Goal: Information Seeking & Learning: Check status

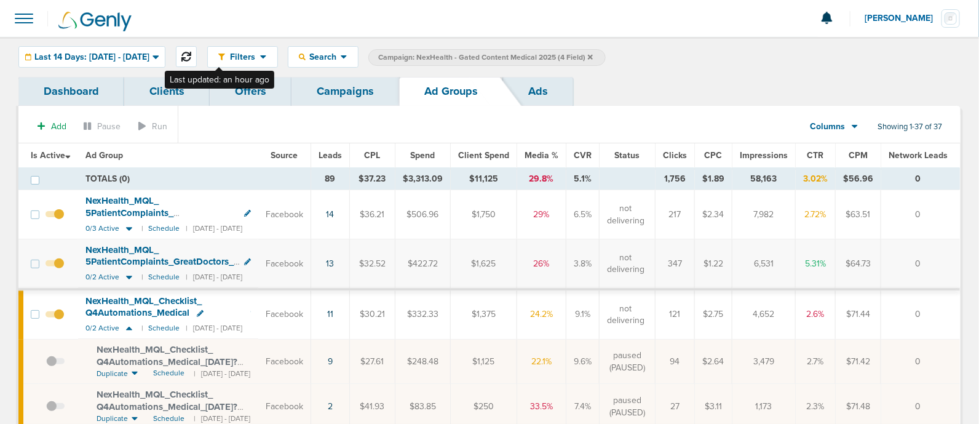
click at [191, 53] on icon at bounding box center [186, 57] width 10 height 10
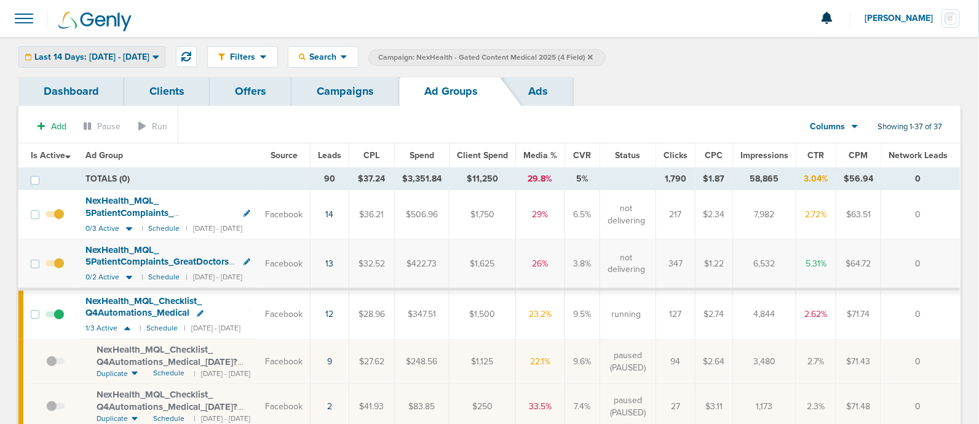
click at [149, 53] on span "Last 14 Days: [DATE] - [DATE]" at bounding box center [91, 57] width 115 height 9
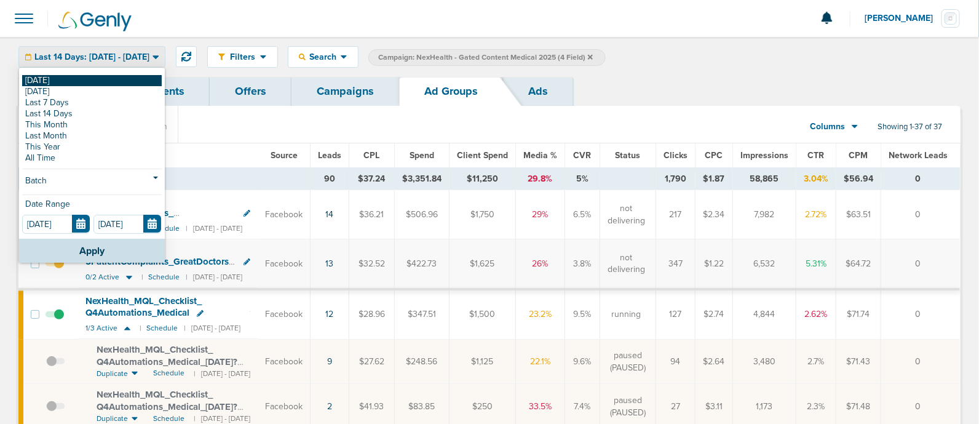
click at [71, 78] on link "[DATE]" at bounding box center [92, 80] width 140 height 11
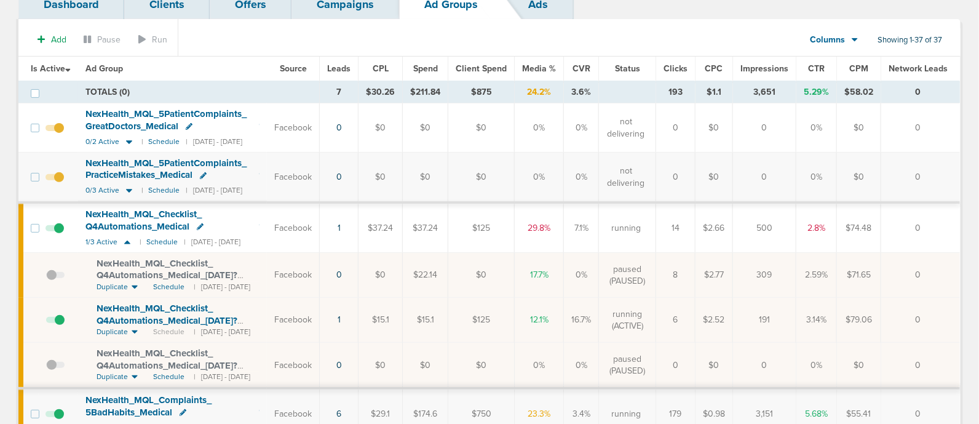
scroll to position [86, 0]
drag, startPoint x: 335, startPoint y: 124, endPoint x: 389, endPoint y: 333, distance: 215.8
click at [448, 330] on td "$15.1" at bounding box center [426, 320] width 46 height 45
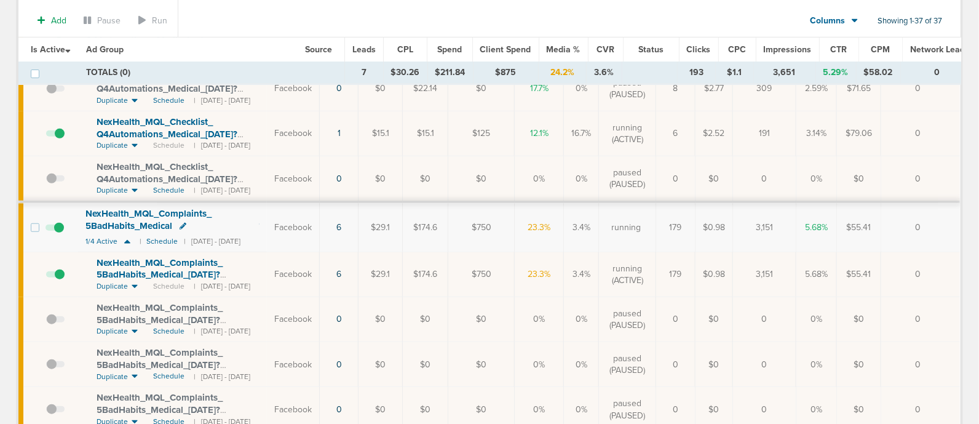
scroll to position [0, 0]
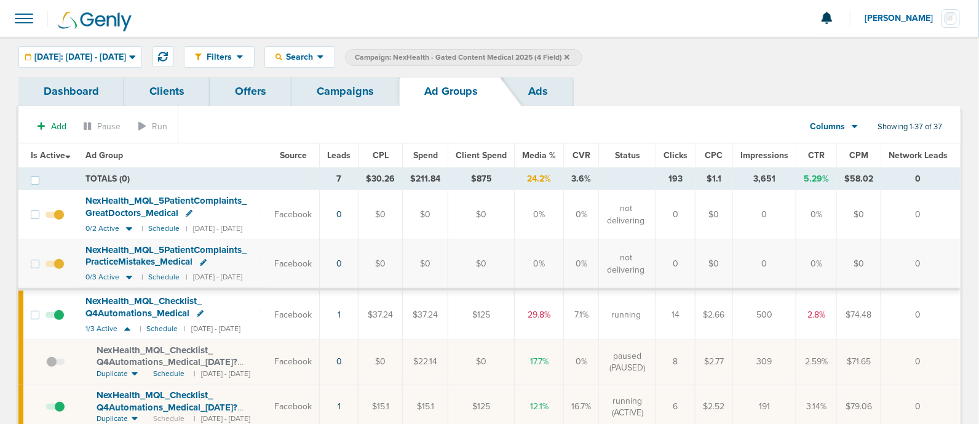
click at [340, 93] on link "Campaigns" at bounding box center [345, 91] width 108 height 29
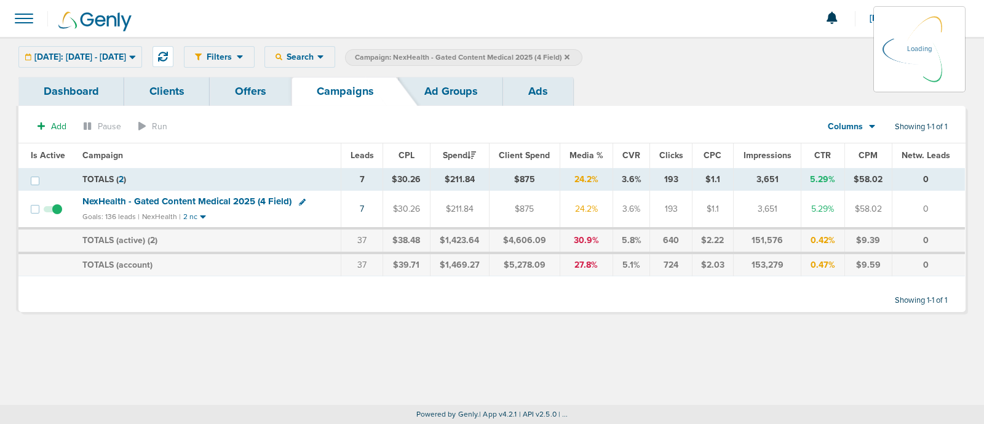
click at [569, 57] on icon at bounding box center [566, 56] width 5 height 7
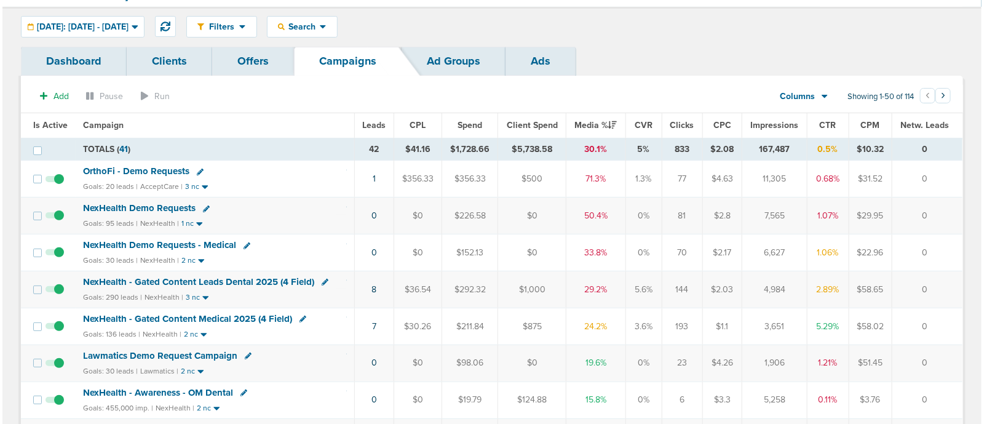
scroll to position [32, 0]
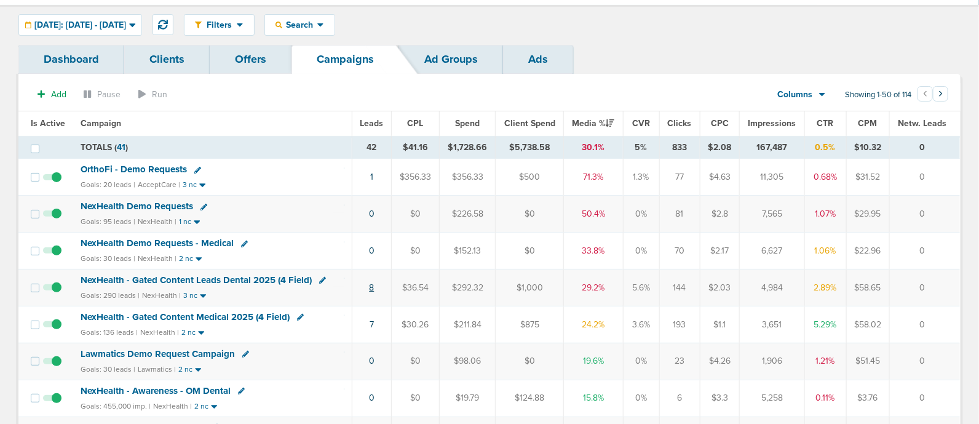
click at [371, 284] on link "8" at bounding box center [371, 287] width 5 height 10
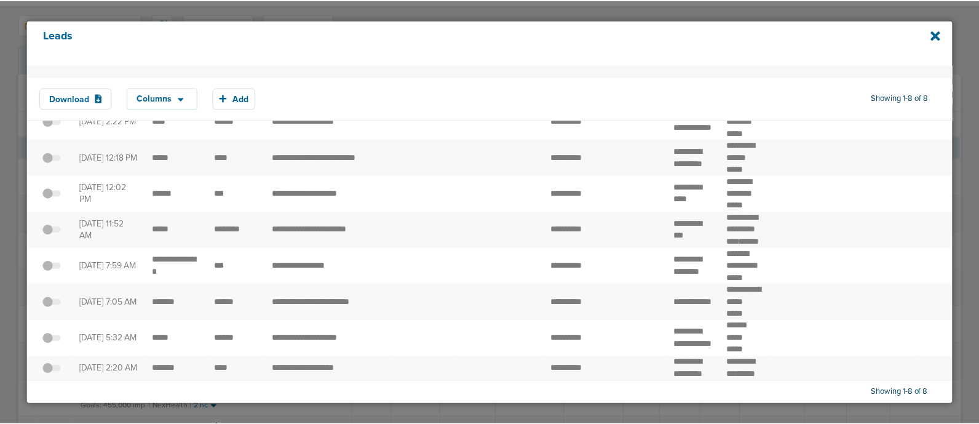
scroll to position [0, 0]
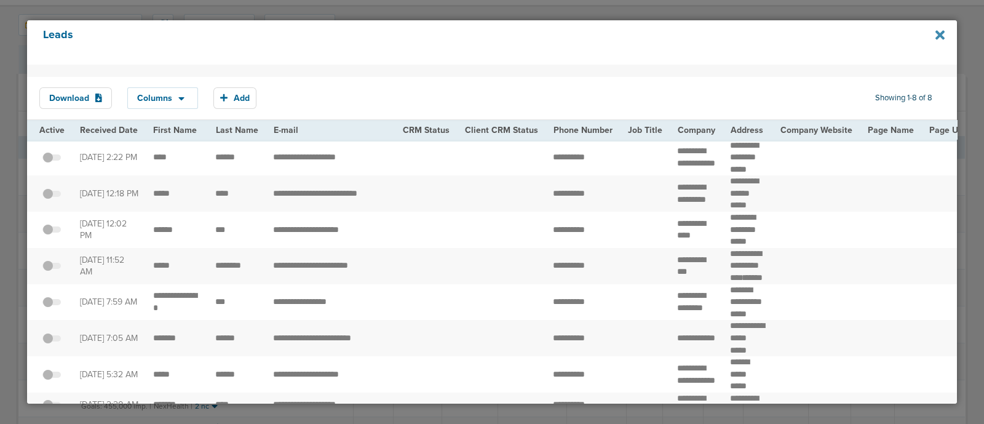
click at [940, 36] on icon at bounding box center [939, 34] width 9 height 9
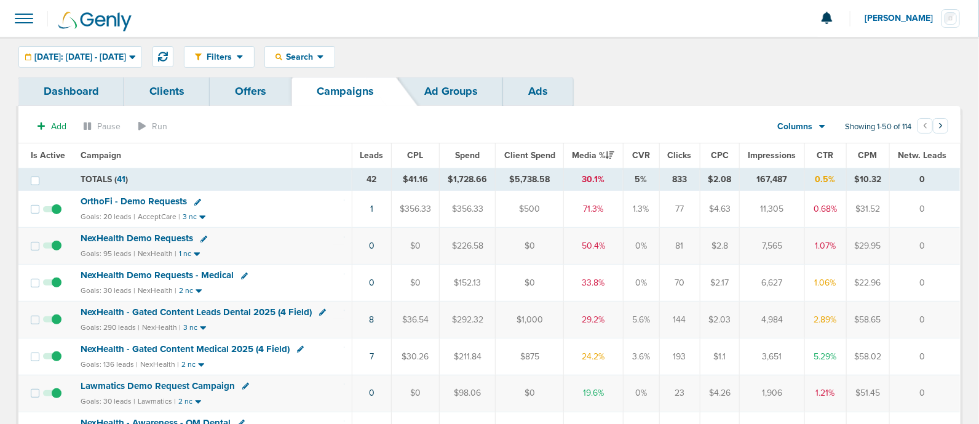
drag, startPoint x: 347, startPoint y: 195, endPoint x: 929, endPoint y: 243, distance: 583.7
click at [929, 243] on td "0" at bounding box center [925, 246] width 70 height 37
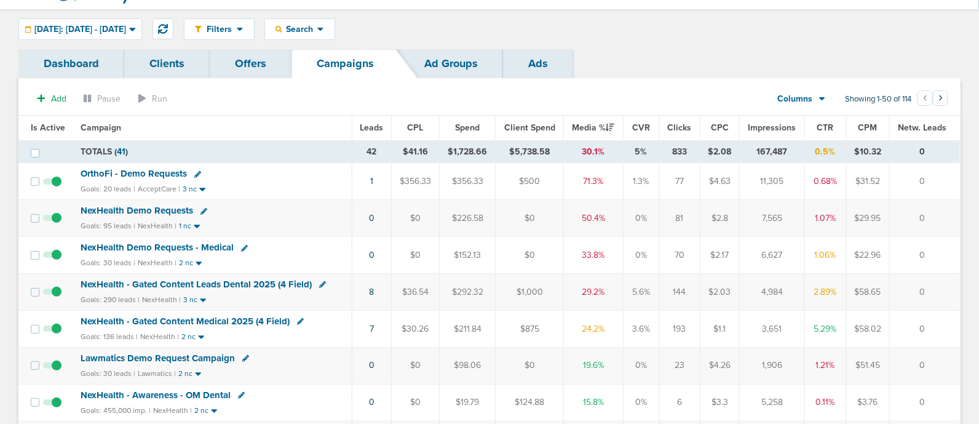
scroll to position [78, 0]
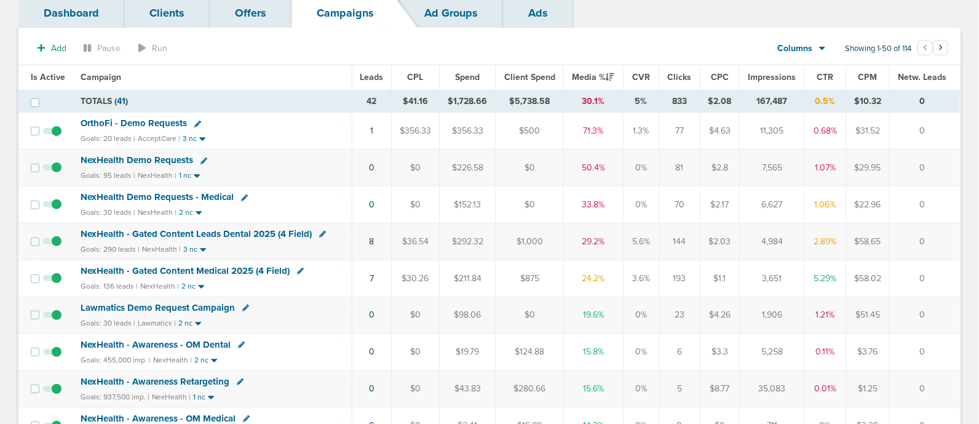
drag, startPoint x: 339, startPoint y: 241, endPoint x: 933, endPoint y: 242, distance: 594.0
click at [933, 242] on tr "NexHealth - Gated Content Leads Dental 2025 (4 Field) Goals: 290 leads | NexHea…" at bounding box center [488, 241] width 941 height 37
click at [933, 242] on td "0" at bounding box center [925, 241] width 70 height 37
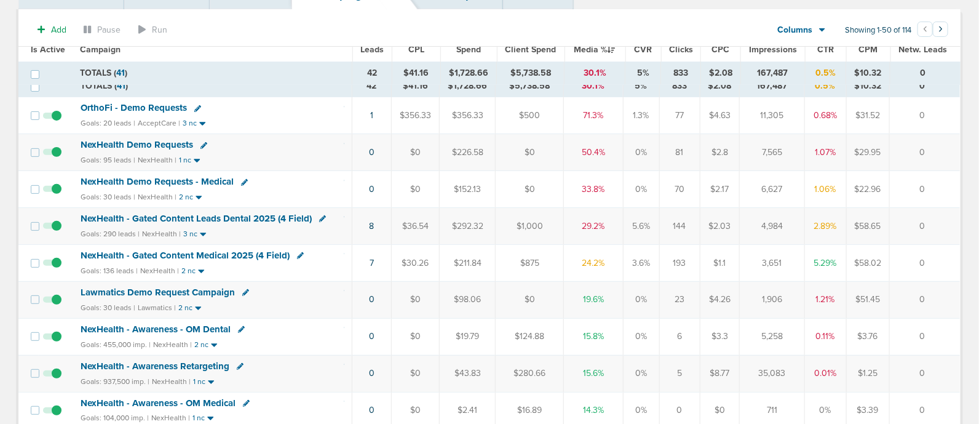
scroll to position [115, 0]
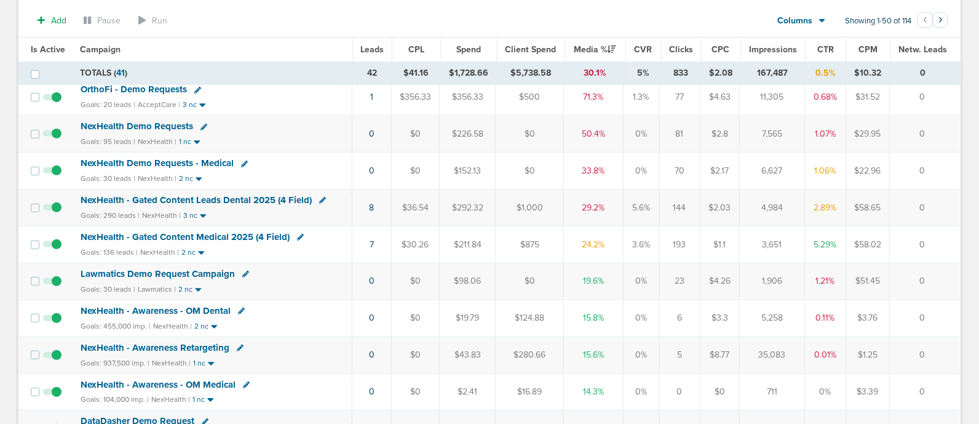
click at [237, 194] on span "NexHealth - Gated Content Leads Dental 2025 (4 Field)" at bounding box center [196, 199] width 231 height 11
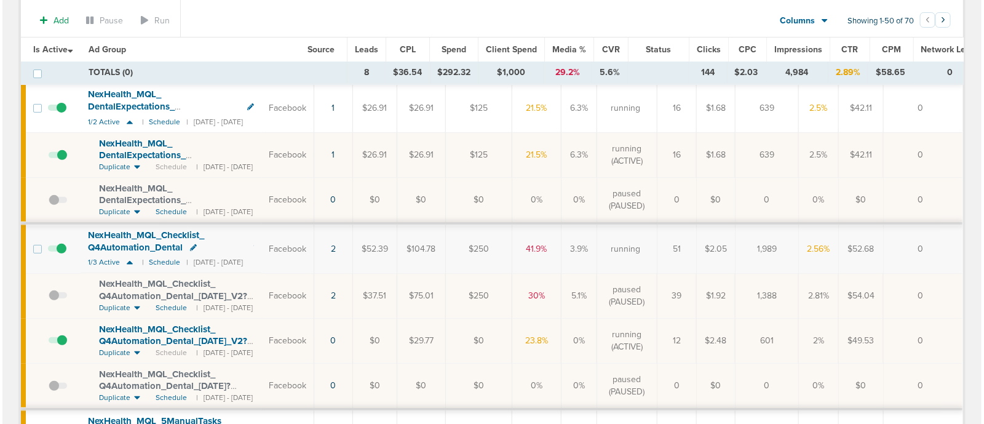
scroll to position [85, 0]
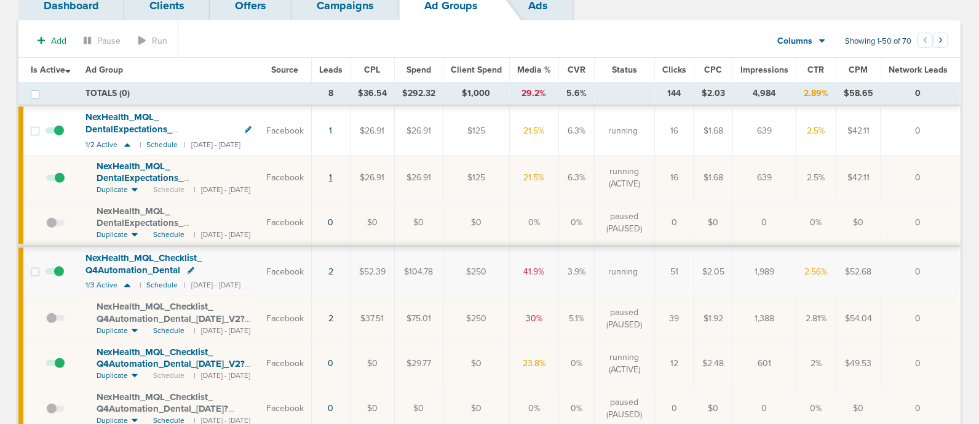
click at [333, 179] on link "1" at bounding box center [331, 177] width 3 height 10
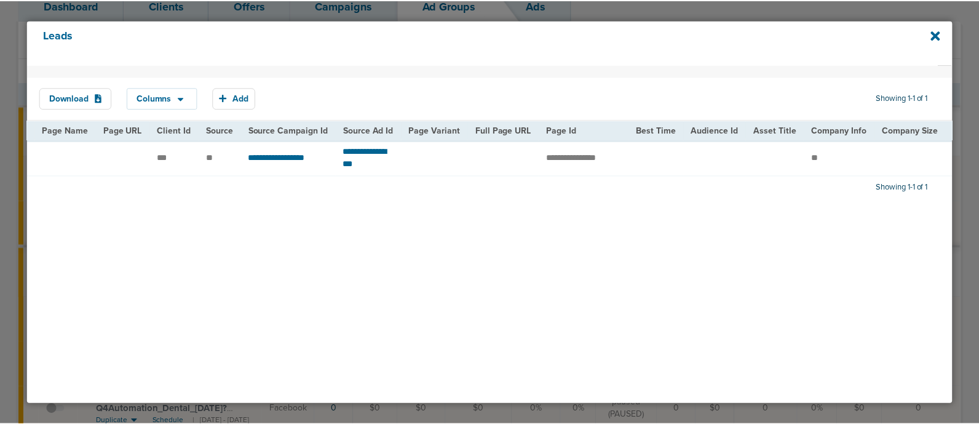
scroll to position [0, 802]
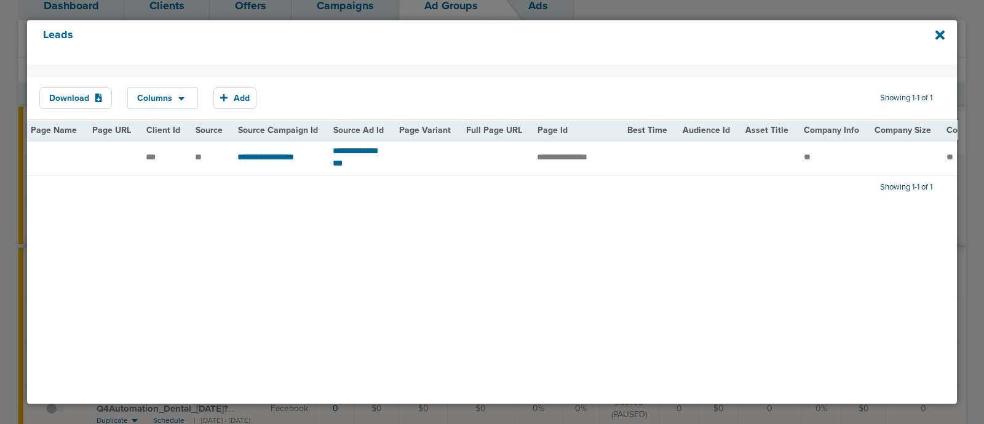
click at [938, 32] on icon at bounding box center [939, 34] width 9 height 9
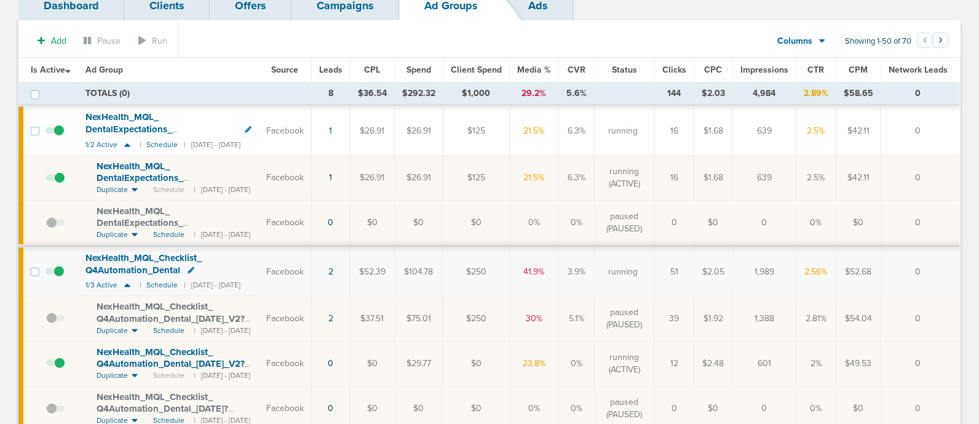
click at [352, 14] on link "Campaigns" at bounding box center [345, 5] width 108 height 29
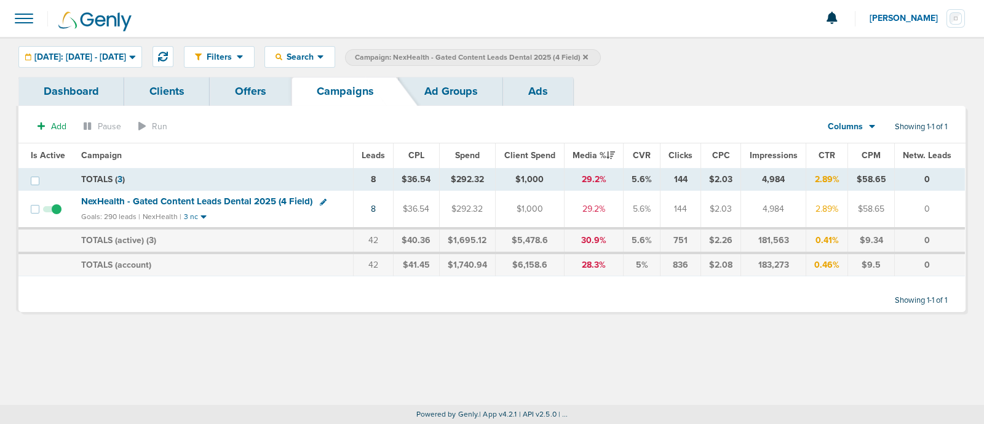
click at [588, 55] on icon at bounding box center [585, 56] width 5 height 5
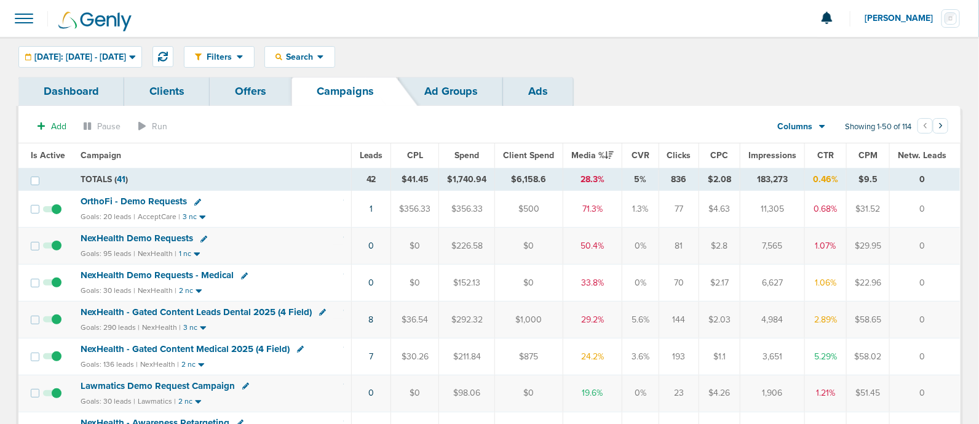
click at [133, 199] on span "OrthoFi - Demo Requests" at bounding box center [134, 201] width 106 height 11
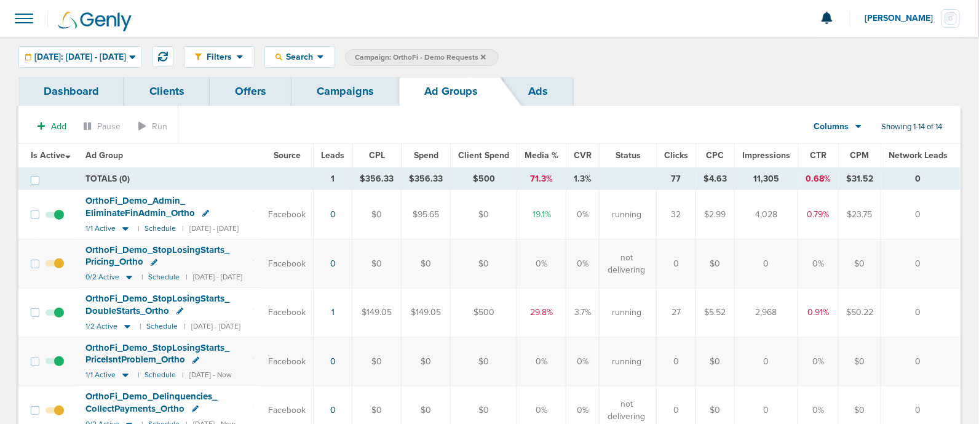
drag, startPoint x: 216, startPoint y: 146, endPoint x: 689, endPoint y: 297, distance: 496.5
click at [689, 297] on td "27" at bounding box center [676, 312] width 39 height 49
click at [141, 50] on div "[DATE]: [DATE] - [DATE]" at bounding box center [80, 57] width 122 height 20
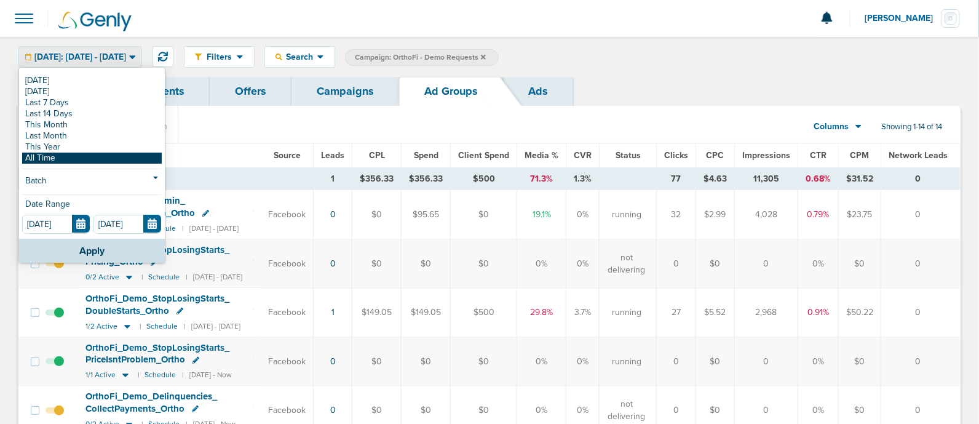
click at [60, 156] on link "All Time" at bounding box center [92, 157] width 140 height 11
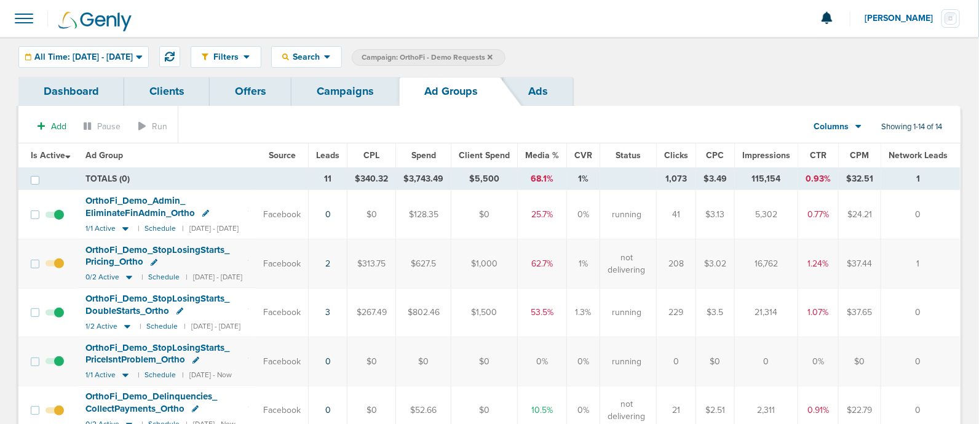
click at [559, 156] on span "Media %" at bounding box center [542, 155] width 34 height 10
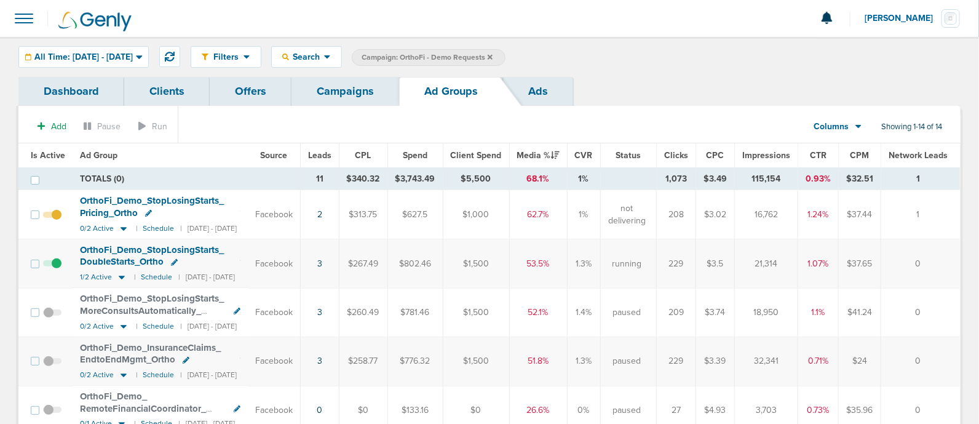
drag, startPoint x: 286, startPoint y: 202, endPoint x: 700, endPoint y: 370, distance: 447.4
click at [645, 49] on div "Filters Active Only Settings Status Active Inactive Objectives MQL SQL Traffic …" at bounding box center [576, 57] width 770 height 22
click at [352, 87] on link "Campaigns" at bounding box center [345, 91] width 108 height 29
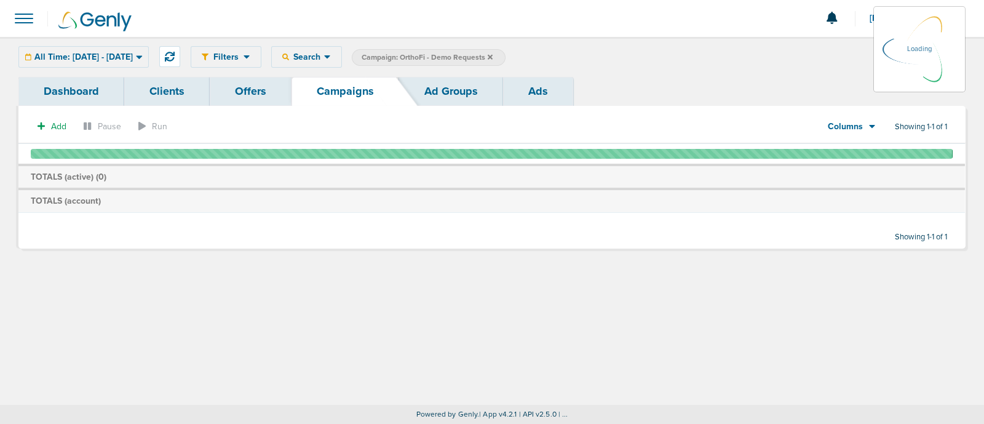
click at [493, 56] on icon at bounding box center [490, 56] width 5 height 5
click at [493, 53] on icon at bounding box center [490, 56] width 5 height 7
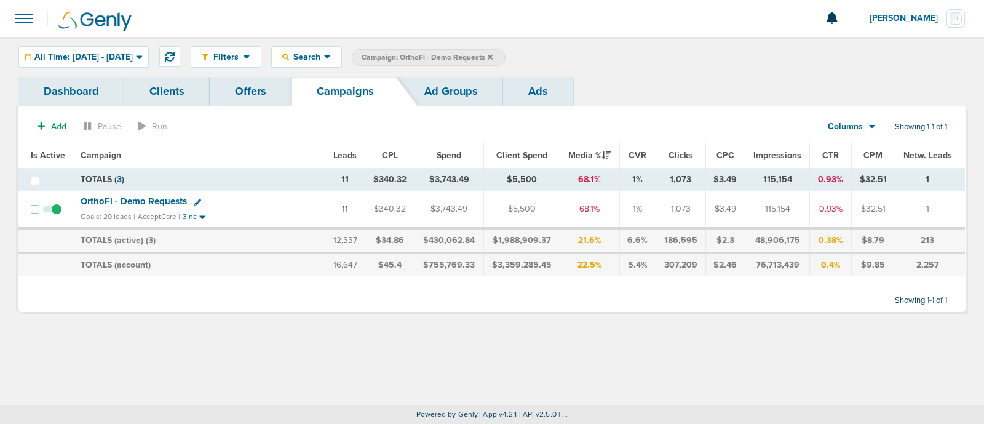
click at [493, 53] on icon at bounding box center [490, 56] width 5 height 7
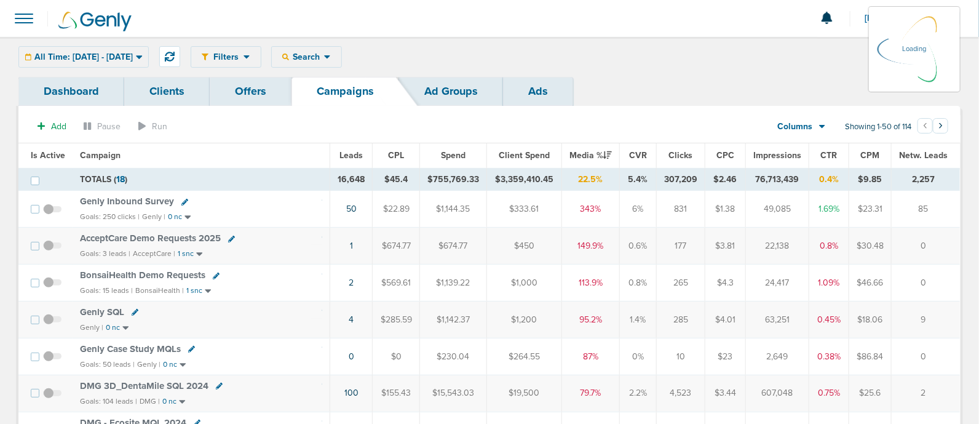
click at [149, 57] on div "All Time: [DATE] - [DATE] [DATE] [DATE] Last 7 Days Last 14 Days This Month Las…" at bounding box center [83, 57] width 130 height 22
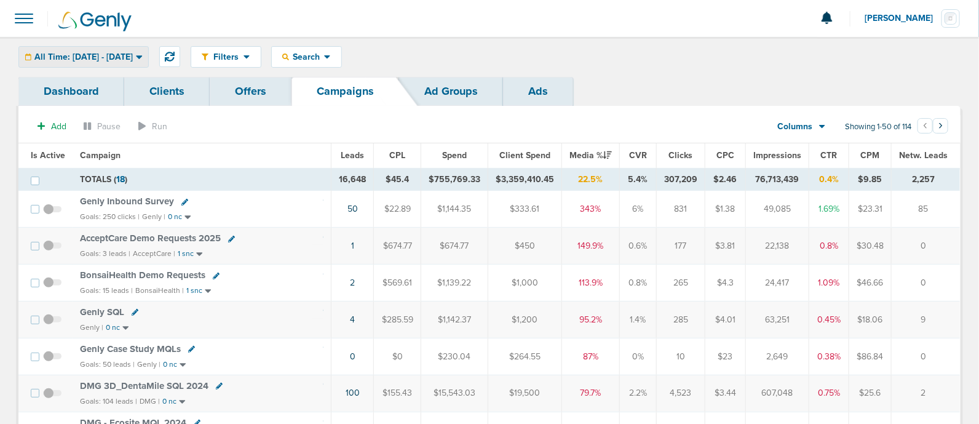
click at [124, 53] on span "All Time: [DATE] - [DATE]" at bounding box center [83, 57] width 98 height 9
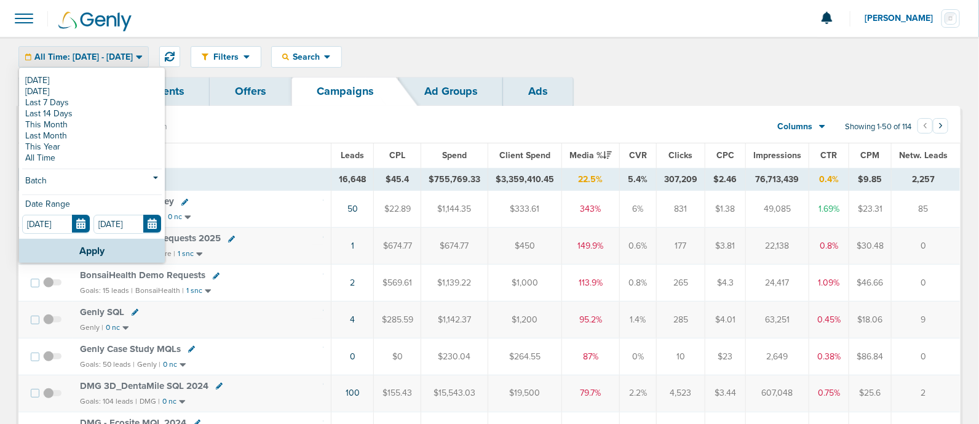
click at [45, 73] on div "[DATE] [DATE] Last 7 Days Last 14 Days This Month Last Month This Year All Time…" at bounding box center [92, 154] width 146 height 170
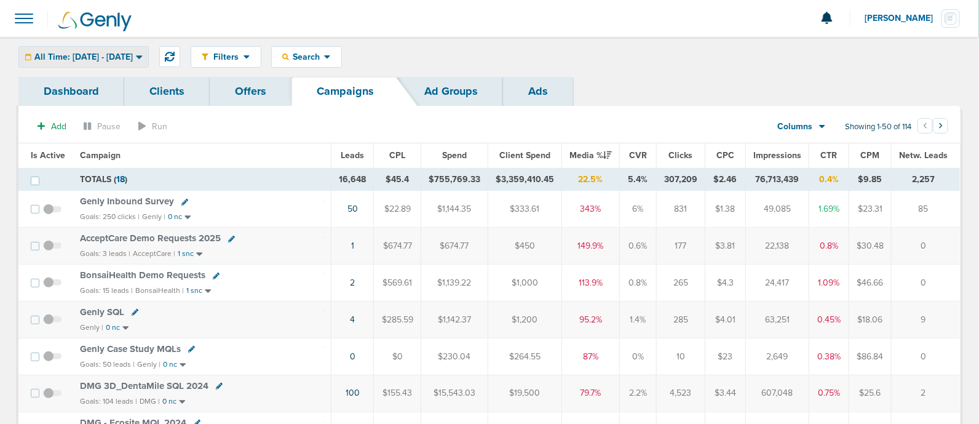
click at [44, 53] on span "All Time: [DATE] - [DATE]" at bounding box center [83, 57] width 98 height 9
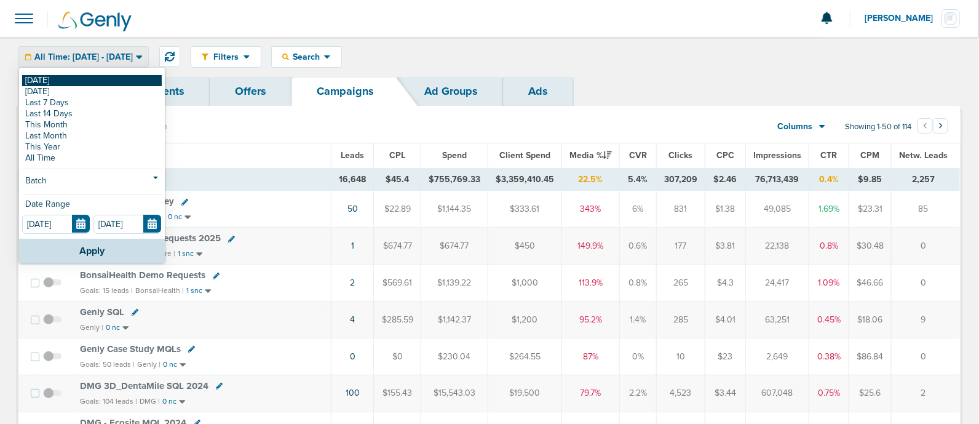
click at [37, 81] on link "[DATE]" at bounding box center [92, 80] width 140 height 11
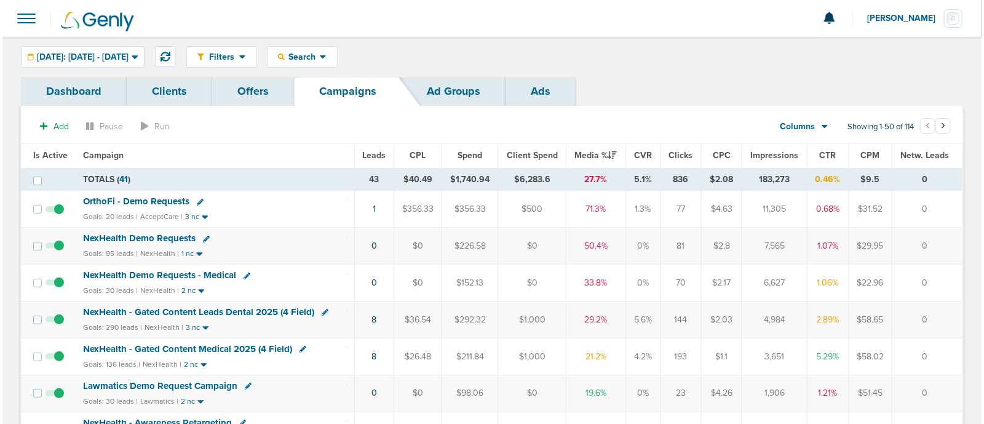
scroll to position [61, 0]
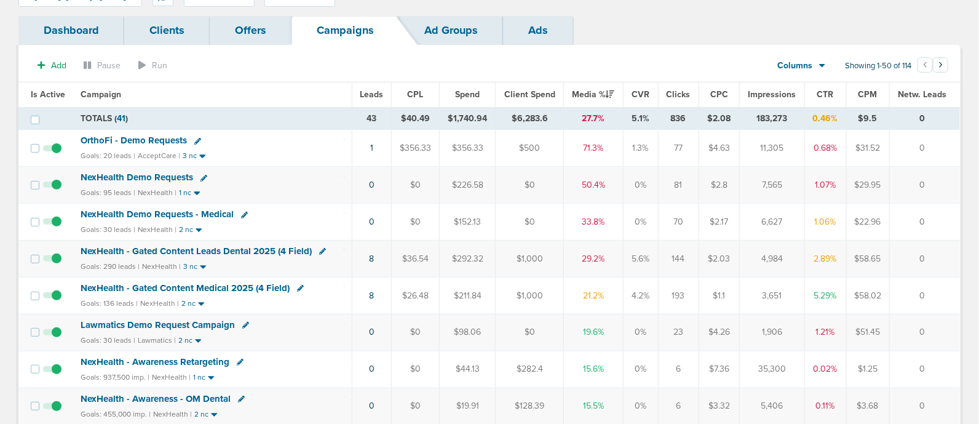
click at [368, 295] on td "8" at bounding box center [372, 295] width 40 height 37
click at [371, 293] on link "8" at bounding box center [371, 295] width 5 height 10
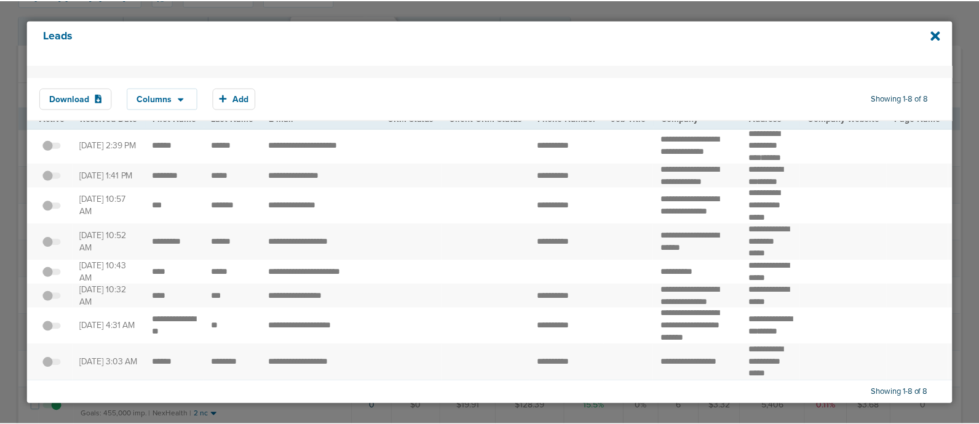
scroll to position [0, 0]
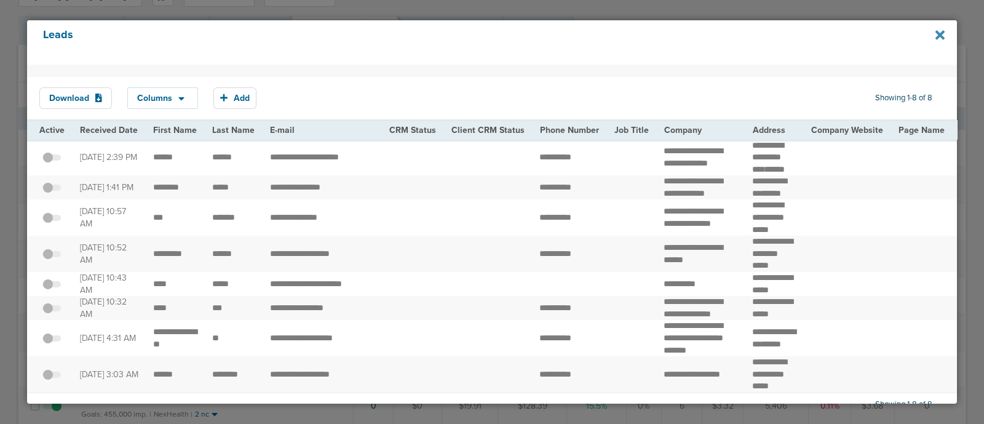
click at [940, 35] on icon at bounding box center [939, 34] width 9 height 9
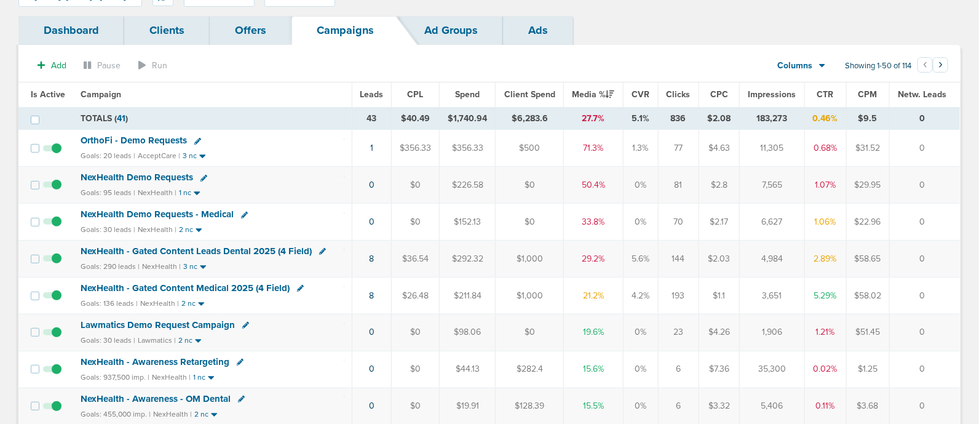
drag, startPoint x: 231, startPoint y: 280, endPoint x: 171, endPoint y: 288, distance: 60.1
click at [171, 288] on span "NexHealth - Gated Content Medical 2025 (4 Field)" at bounding box center [185, 287] width 209 height 11
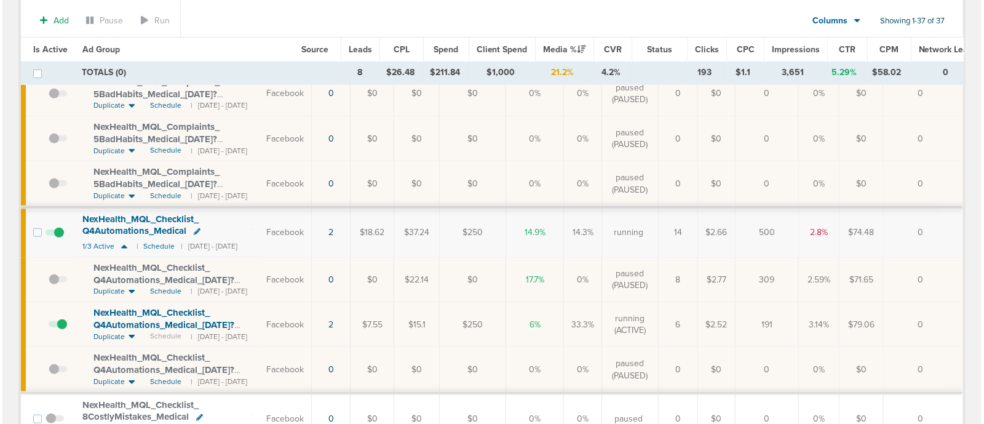
scroll to position [219, 0]
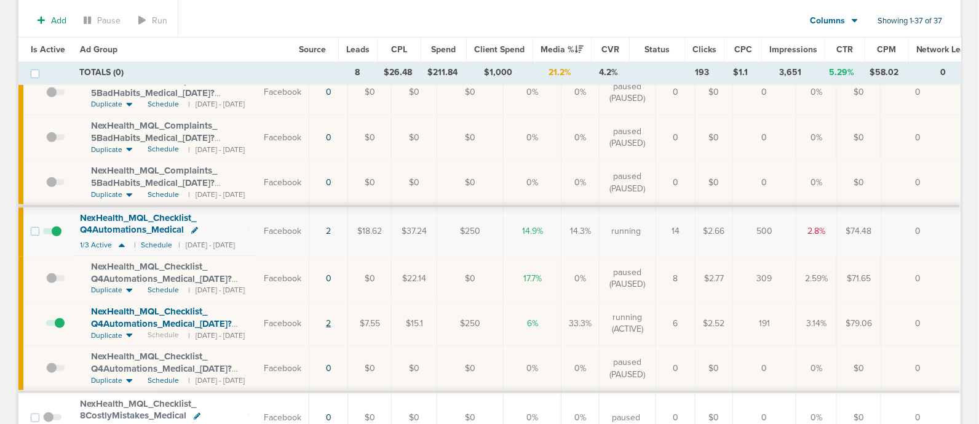
click at [331, 319] on link "2" at bounding box center [328, 323] width 5 height 10
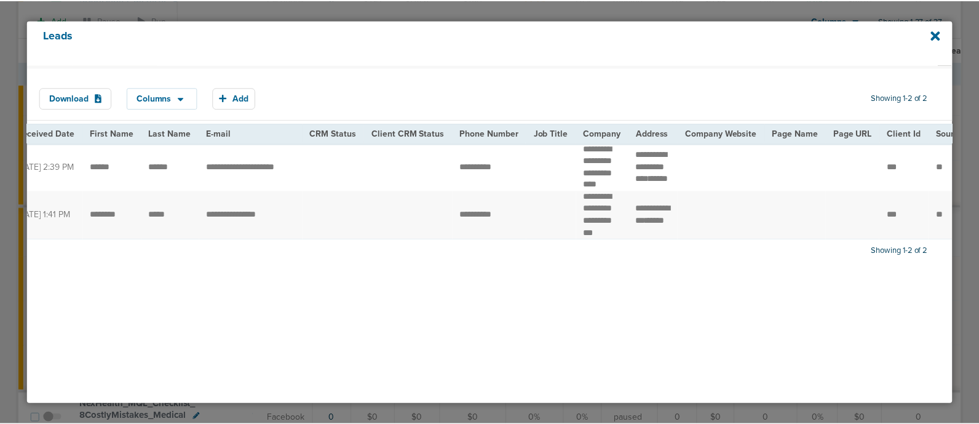
scroll to position [0, 0]
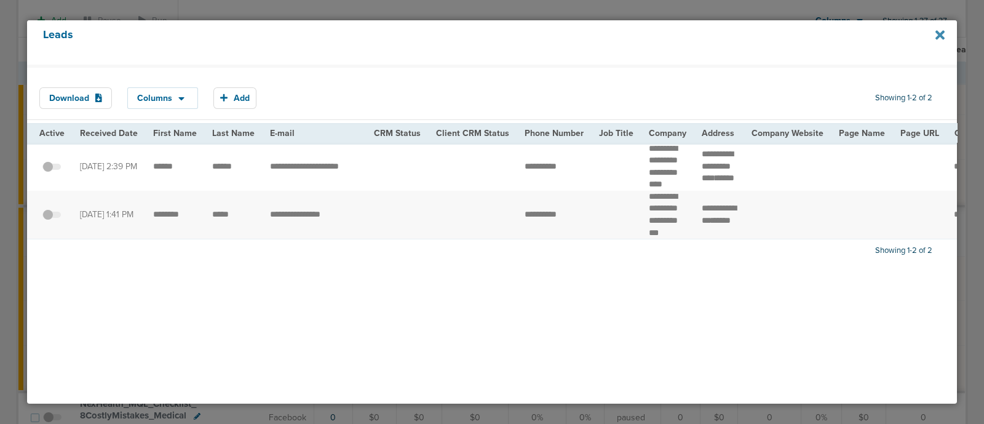
click at [935, 33] on icon at bounding box center [939, 35] width 9 height 14
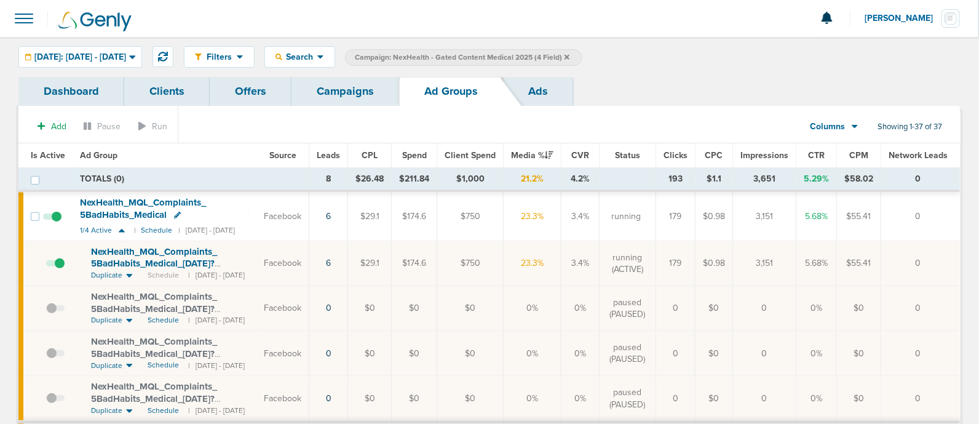
click at [366, 93] on link "Campaigns" at bounding box center [345, 91] width 108 height 29
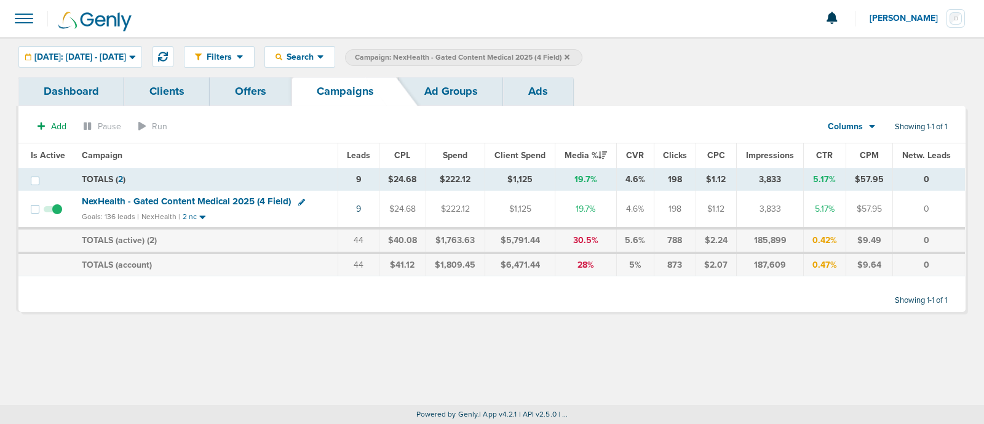
click at [357, 210] on td "9" at bounding box center [358, 210] width 41 height 38
click at [363, 208] on td "9" at bounding box center [358, 210] width 41 height 38
click at [360, 208] on link "9" at bounding box center [358, 209] width 5 height 10
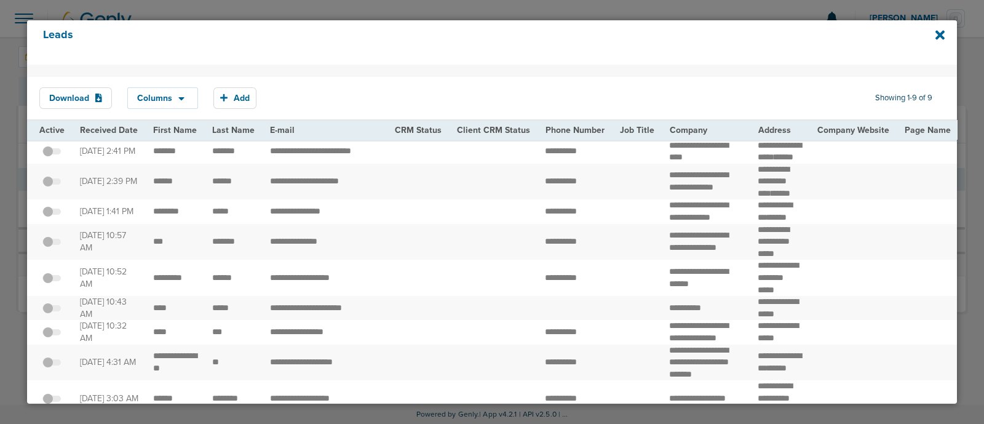
click at [934, 34] on div "Leads" at bounding box center [492, 42] width 930 height 44
click at [937, 35] on icon at bounding box center [939, 35] width 9 height 14
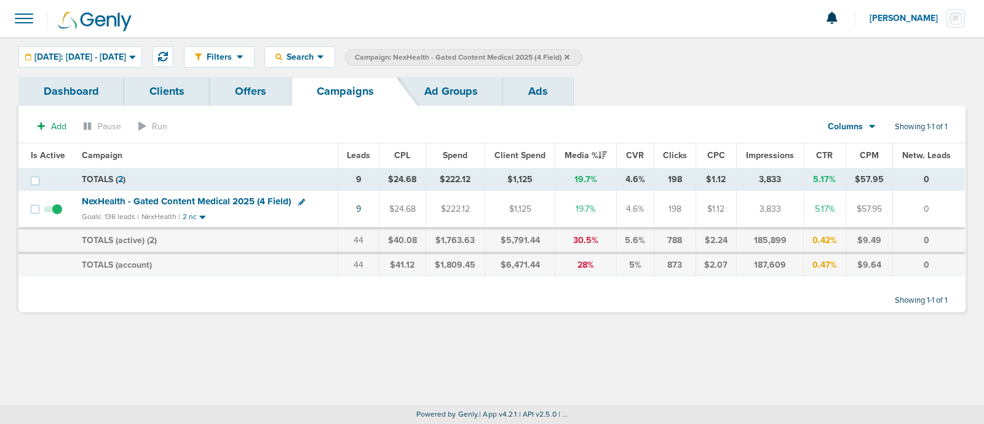
click at [569, 54] on icon at bounding box center [566, 56] width 5 height 5
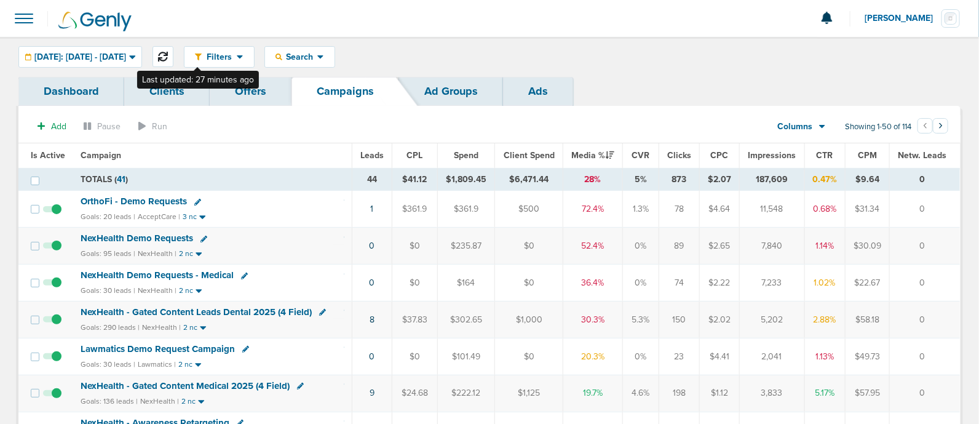
click at [173, 50] on button at bounding box center [162, 56] width 21 height 21
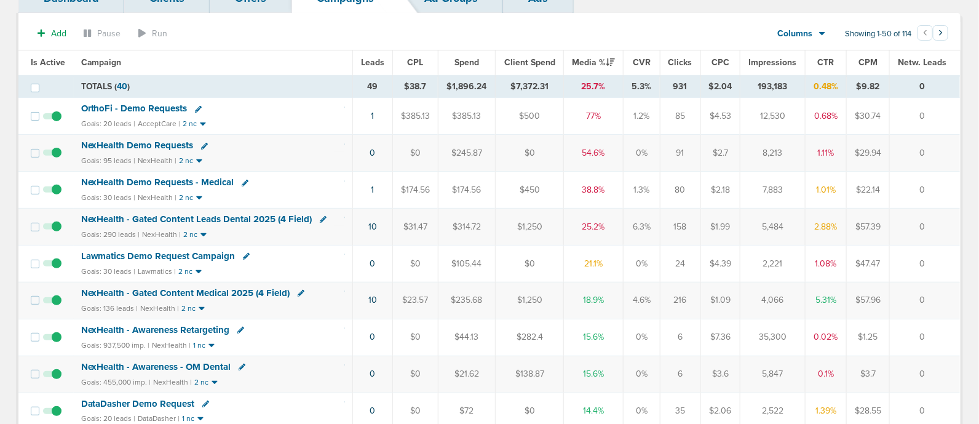
scroll to position [92, 0]
click at [370, 299] on link "10" at bounding box center [372, 300] width 9 height 10
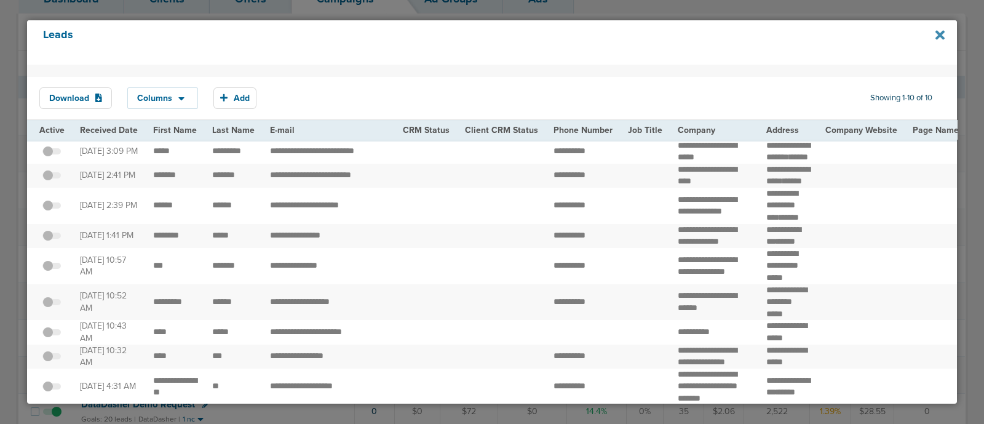
click at [941, 34] on icon at bounding box center [939, 34] width 9 height 9
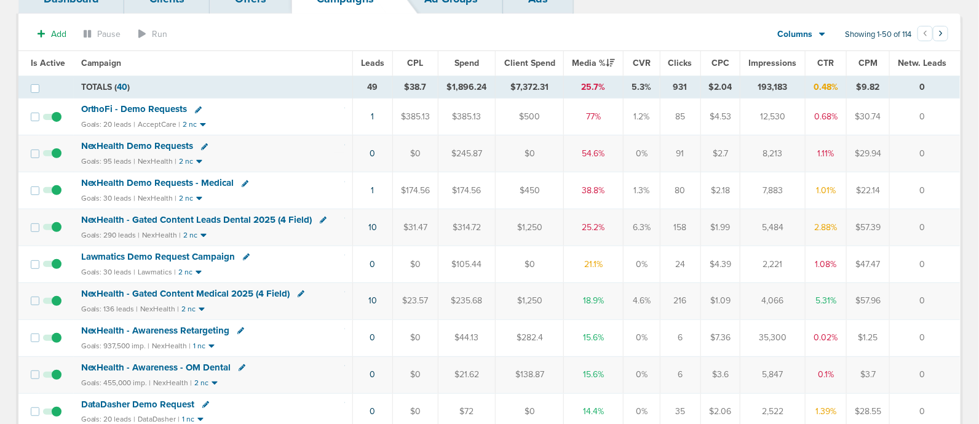
click at [200, 288] on span "NexHealth - Gated Content Medical 2025 (4 Field)" at bounding box center [185, 293] width 209 height 11
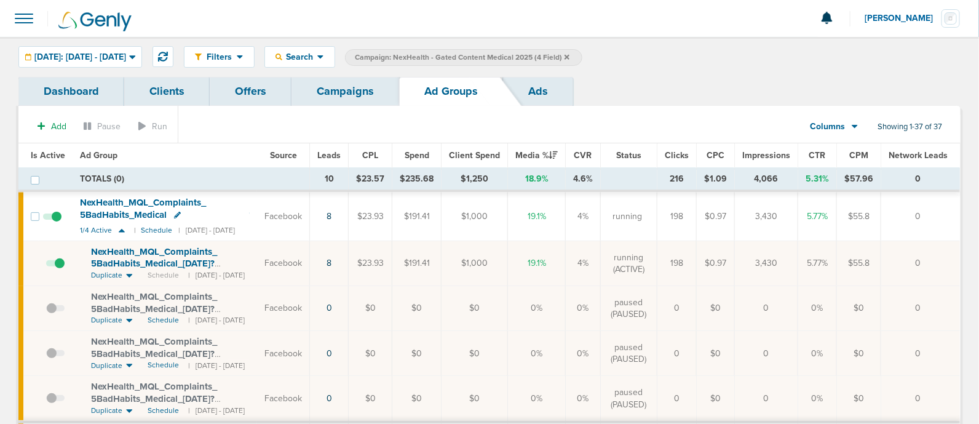
click at [350, 85] on link "Campaigns" at bounding box center [345, 91] width 108 height 29
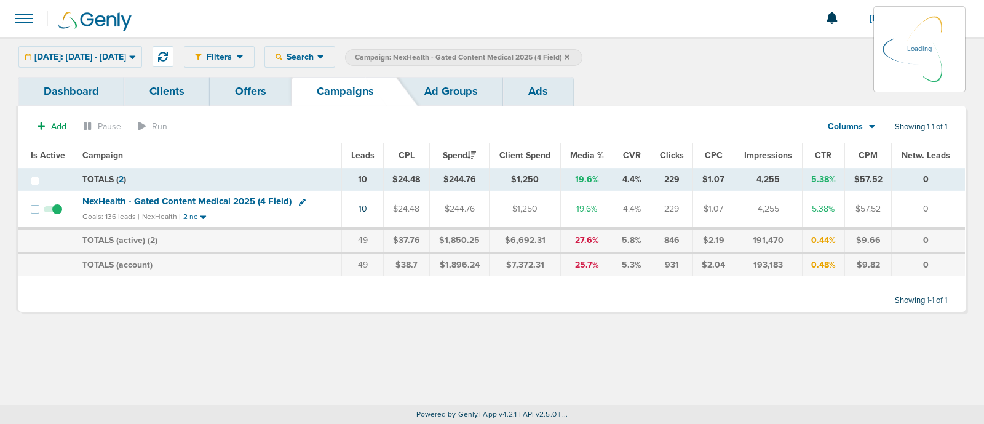
click at [569, 56] on icon at bounding box center [566, 56] width 5 height 7
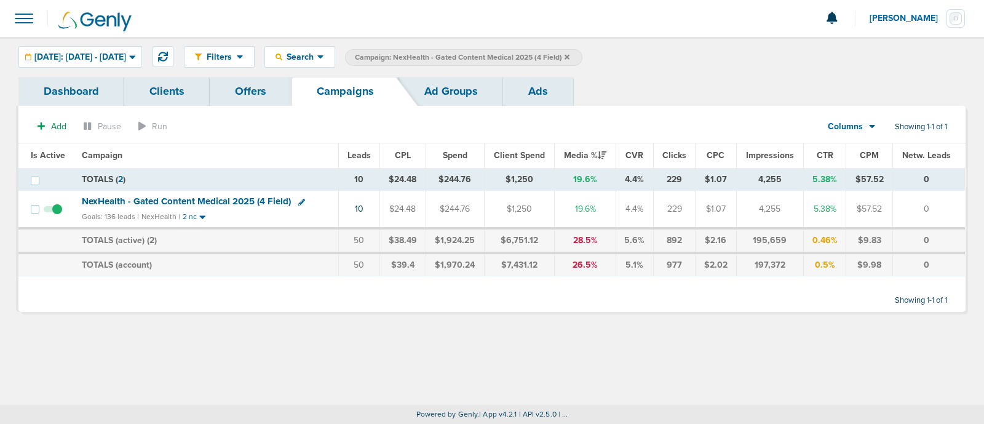
click at [569, 56] on icon at bounding box center [566, 56] width 5 height 7
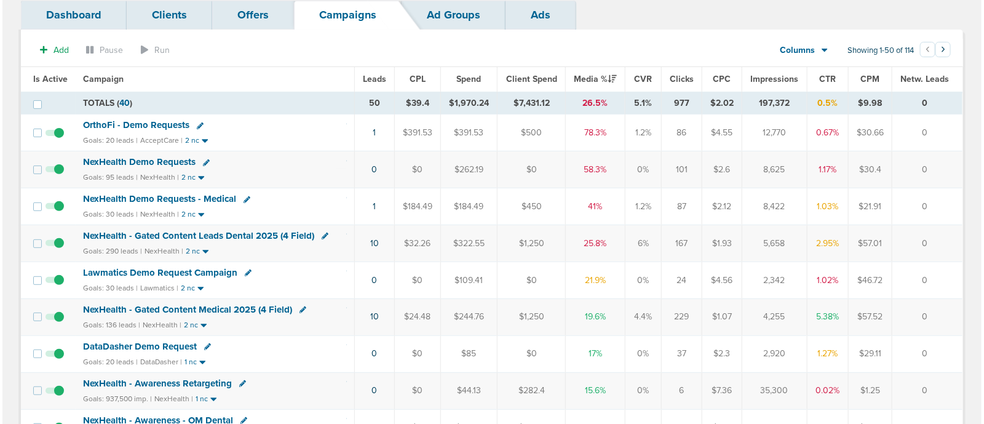
scroll to position [81, 0]
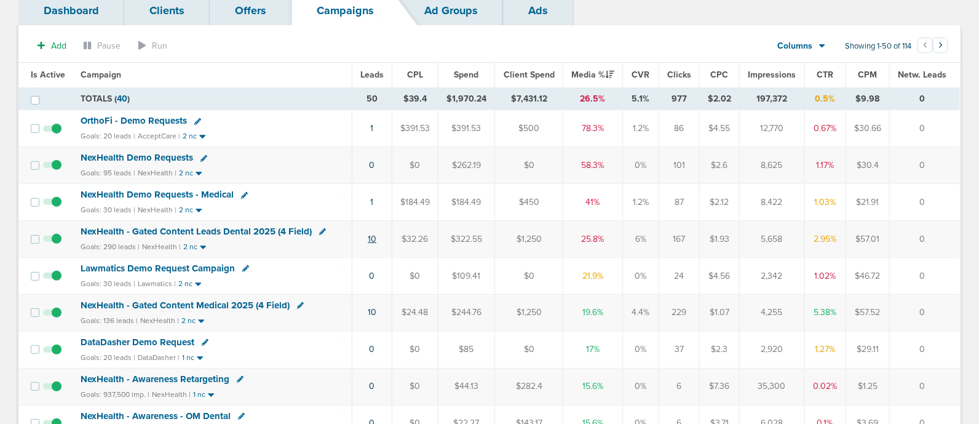
click at [371, 234] on link "10" at bounding box center [372, 239] width 9 height 10
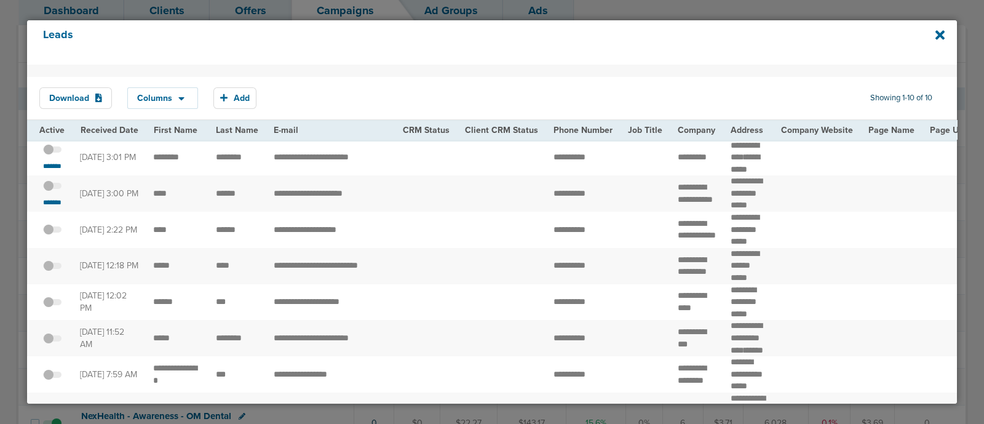
scroll to position [0, 0]
click at [346, 188] on td "**********" at bounding box center [330, 193] width 129 height 36
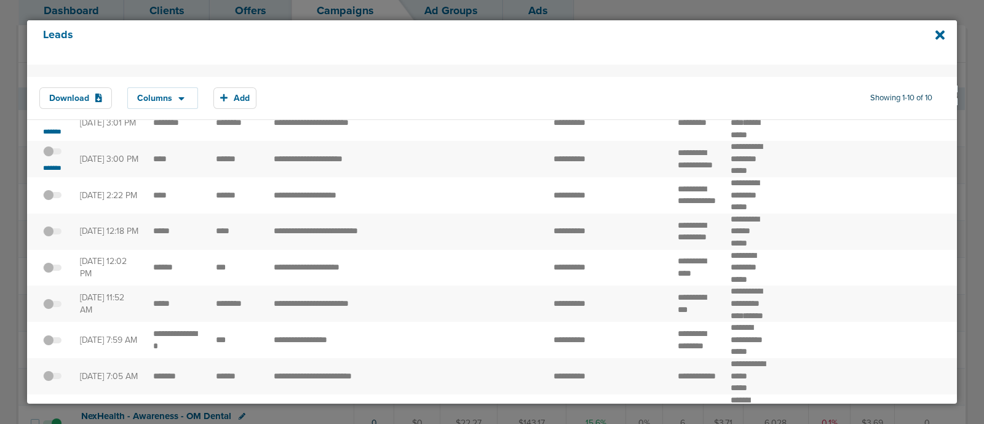
scroll to position [27, 0]
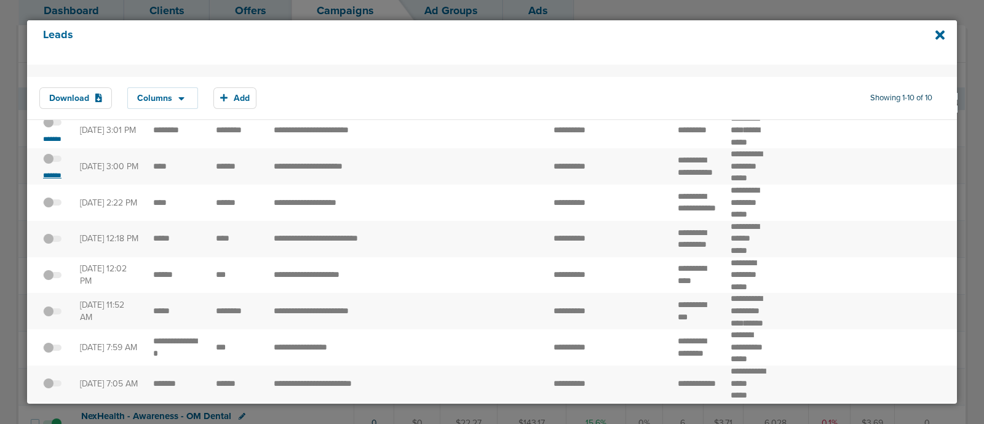
click at [53, 178] on small "*******" at bounding box center [52, 175] width 26 height 10
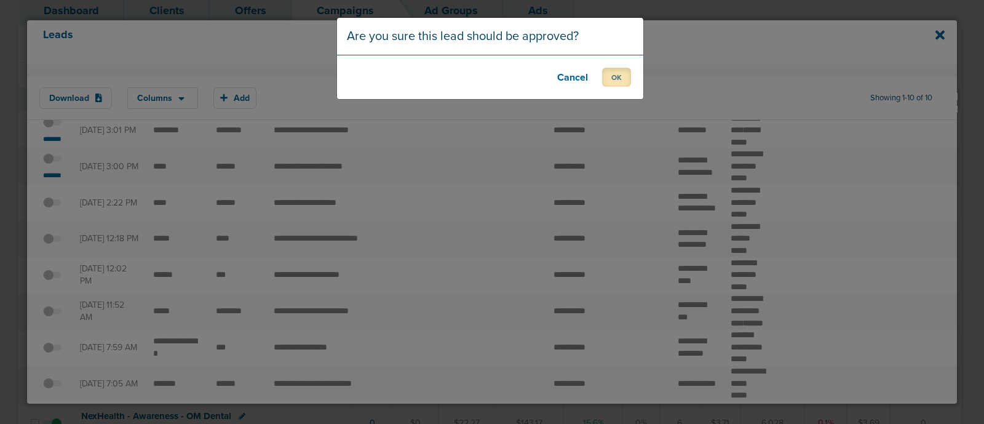
click at [617, 77] on button "OK" at bounding box center [616, 77] width 29 height 19
click at [610, 77] on button "OK" at bounding box center [616, 77] width 29 height 19
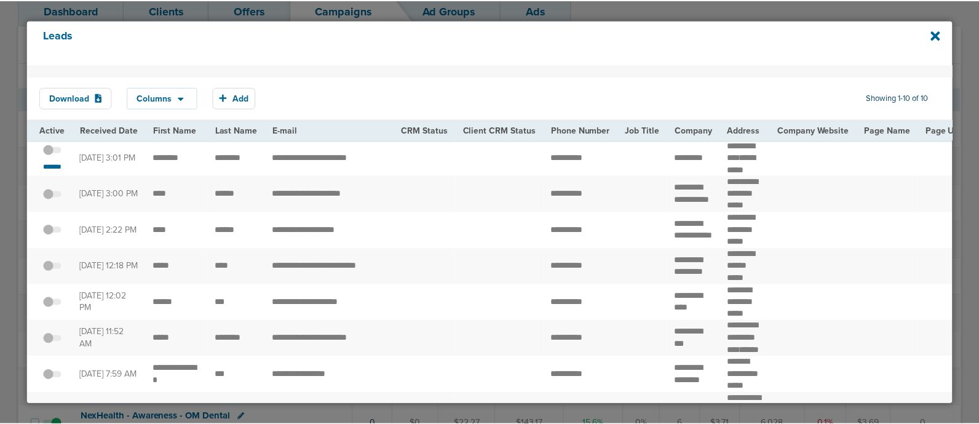
scroll to position [1, 0]
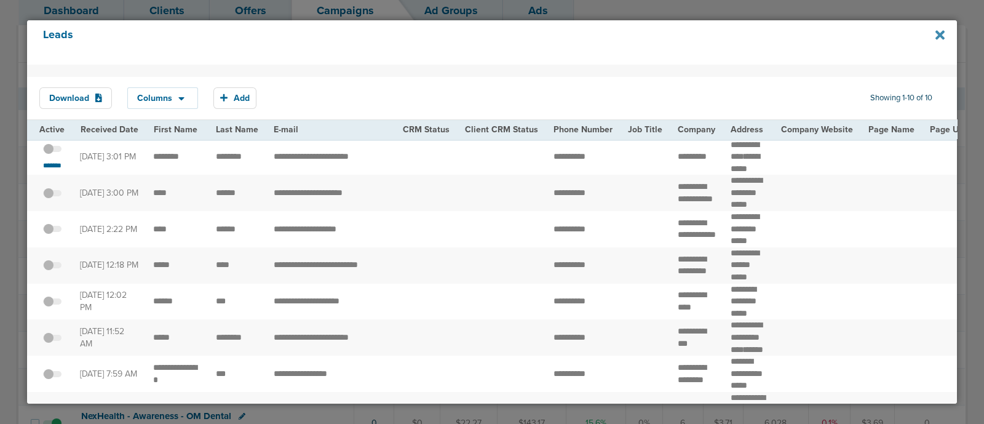
click at [937, 30] on icon at bounding box center [939, 35] width 9 height 14
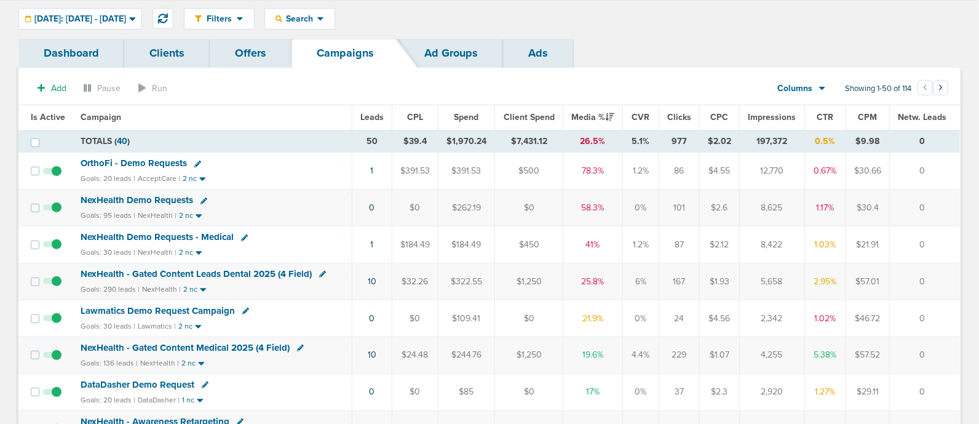
scroll to position [0, 0]
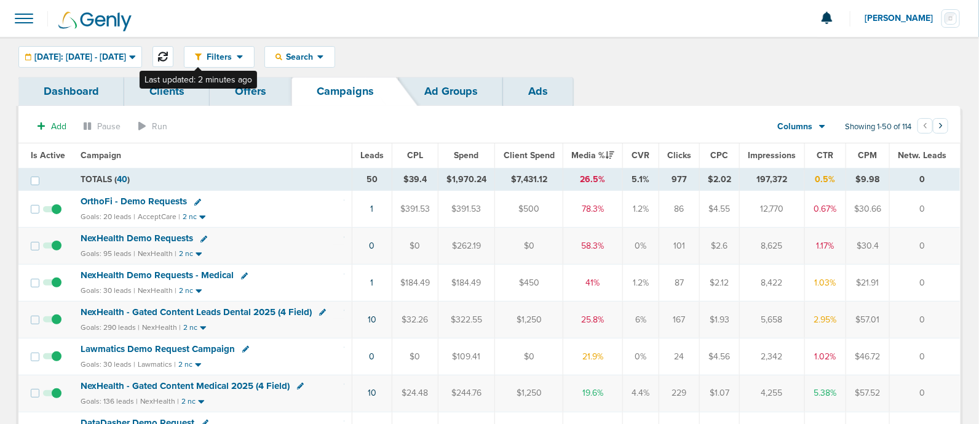
click at [168, 52] on icon at bounding box center [163, 57] width 10 height 10
click at [372, 282] on link "1" at bounding box center [372, 282] width 3 height 10
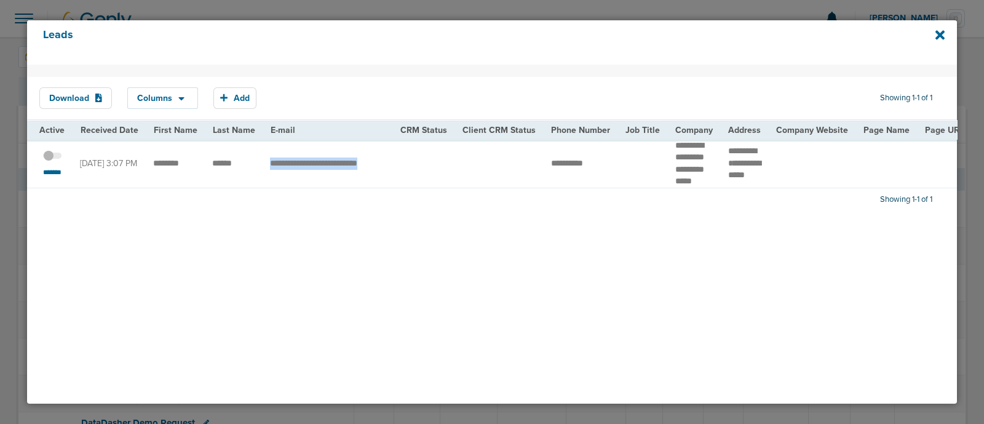
drag, startPoint x: 256, startPoint y: 162, endPoint x: 402, endPoint y: 162, distance: 145.7
click at [568, 163] on span "**********" at bounding box center [567, 163] width 32 height 9
drag, startPoint x: 536, startPoint y: 167, endPoint x: 600, endPoint y: 162, distance: 64.8
click at [600, 162] on td "**********" at bounding box center [581, 164] width 74 height 49
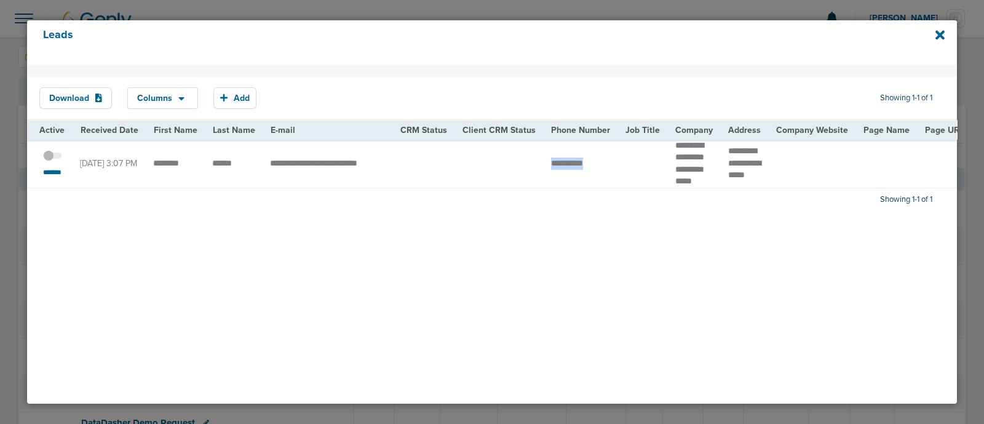
click at [600, 162] on td "**********" at bounding box center [581, 164] width 74 height 49
drag, startPoint x: 539, startPoint y: 168, endPoint x: 592, endPoint y: 170, distance: 52.9
click at [592, 170] on td "**********" at bounding box center [581, 164] width 74 height 49
click at [942, 36] on icon at bounding box center [939, 34] width 9 height 9
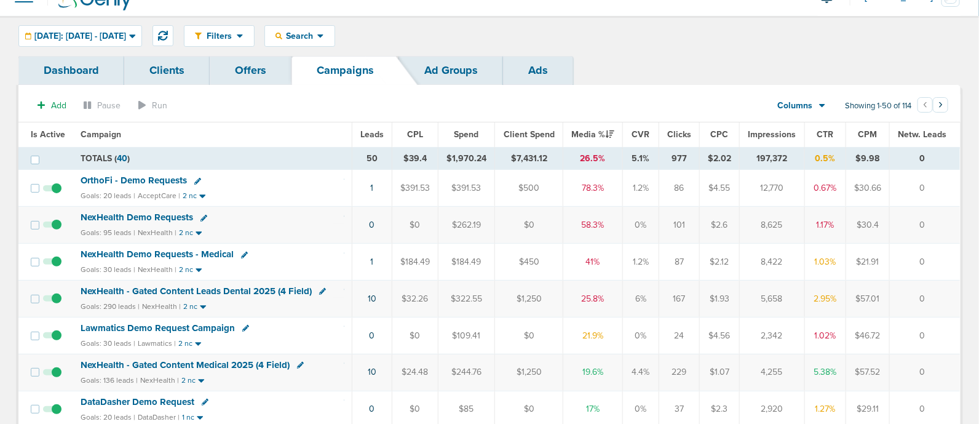
scroll to position [22, 0]
click at [270, 285] on span "NexHealth - Gated Content Leads Dental 2025 (4 Field)" at bounding box center [196, 290] width 231 height 11
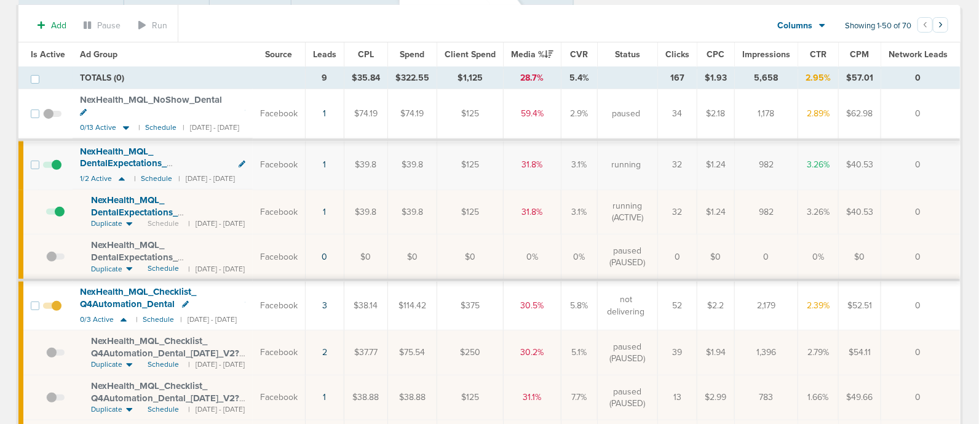
scroll to position [101, 0]
click at [327, 206] on link "1" at bounding box center [324, 211] width 3 height 10
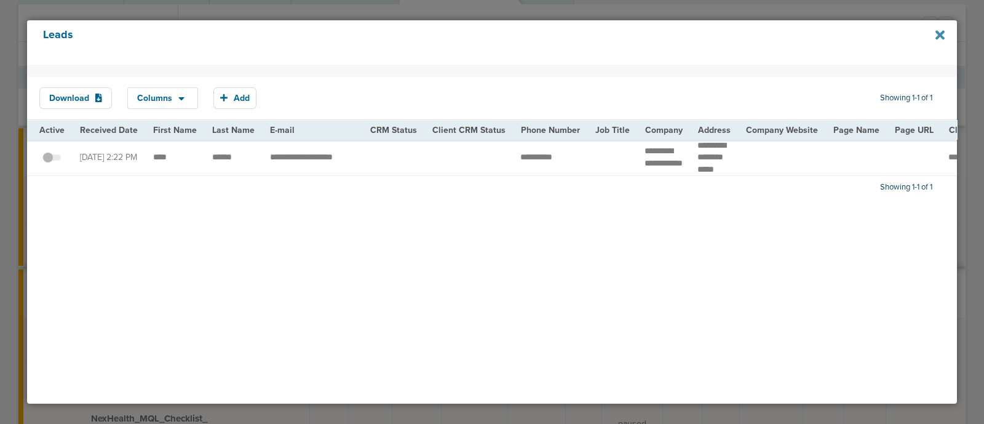
click at [940, 35] on icon at bounding box center [939, 34] width 9 height 9
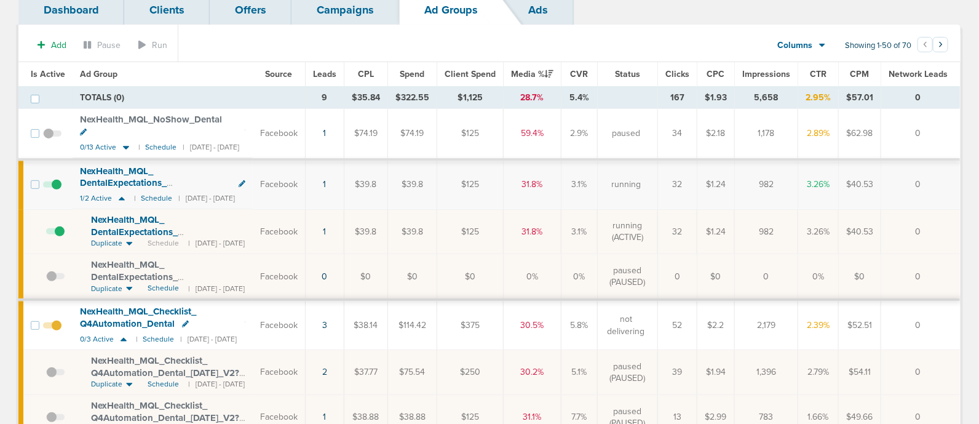
scroll to position [87, 0]
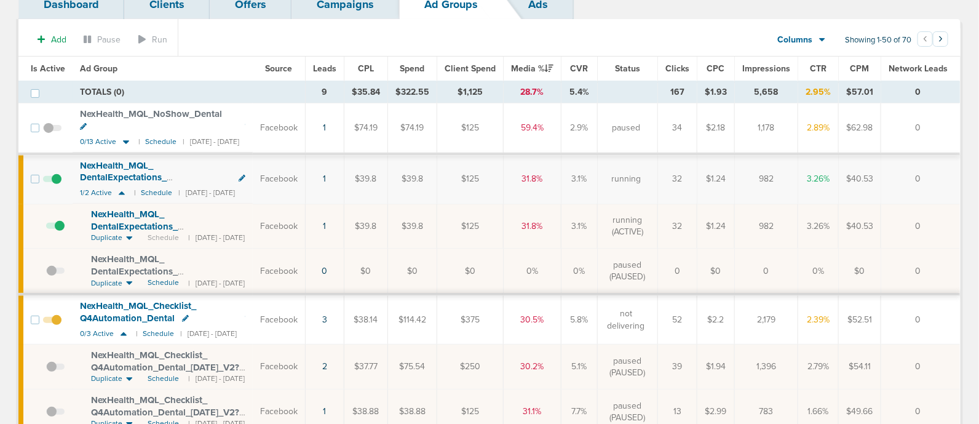
click at [57, 232] on span at bounding box center [55, 232] width 18 height 0
click at [46, 229] on input "checkbox" at bounding box center [46, 229] width 0 height 0
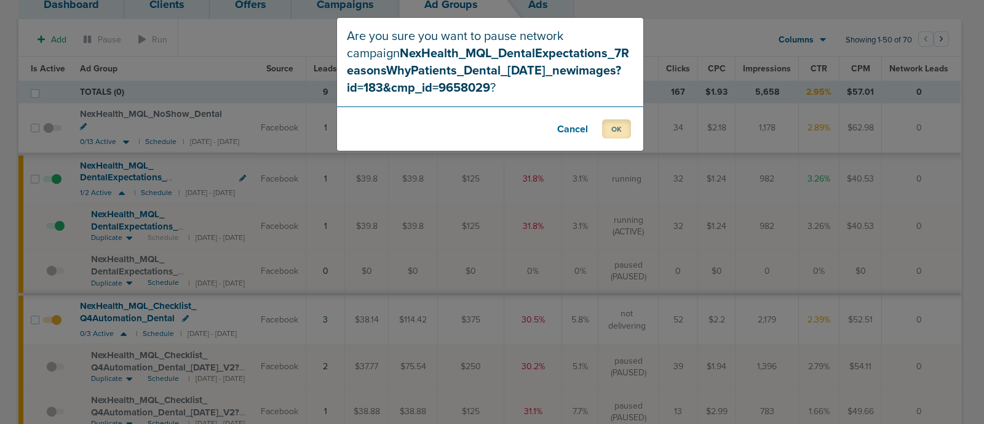
click at [618, 128] on button "OK" at bounding box center [616, 128] width 29 height 19
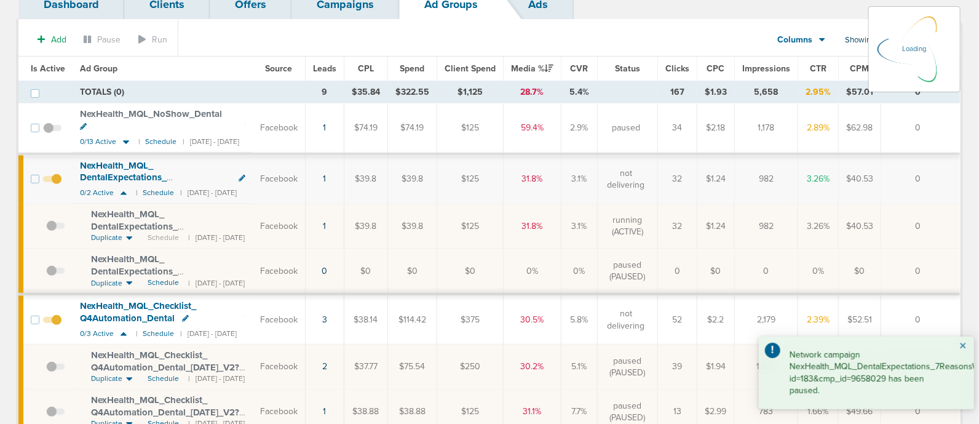
click at [964, 346] on button "×" at bounding box center [962, 346] width 7 height 15
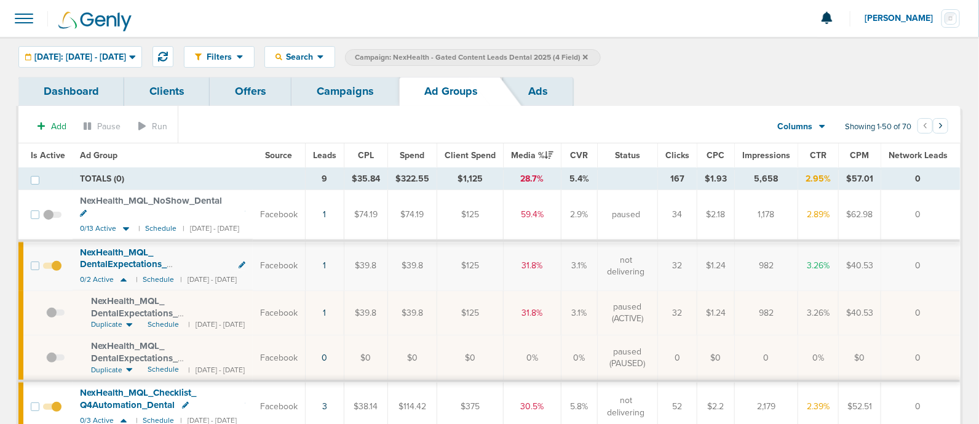
scroll to position [0, 0]
click at [124, 58] on span "[DATE]: [DATE] - [DATE]" at bounding box center [80, 57] width 92 height 9
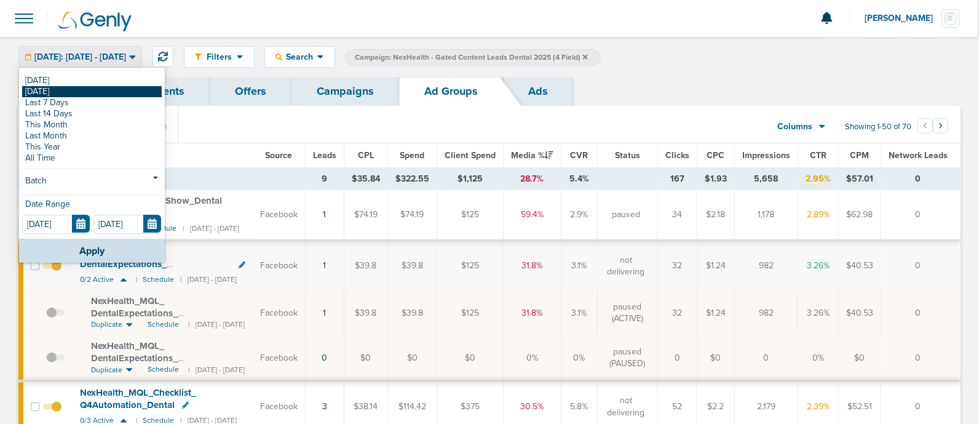
click at [51, 95] on link "[DATE]" at bounding box center [92, 91] width 140 height 11
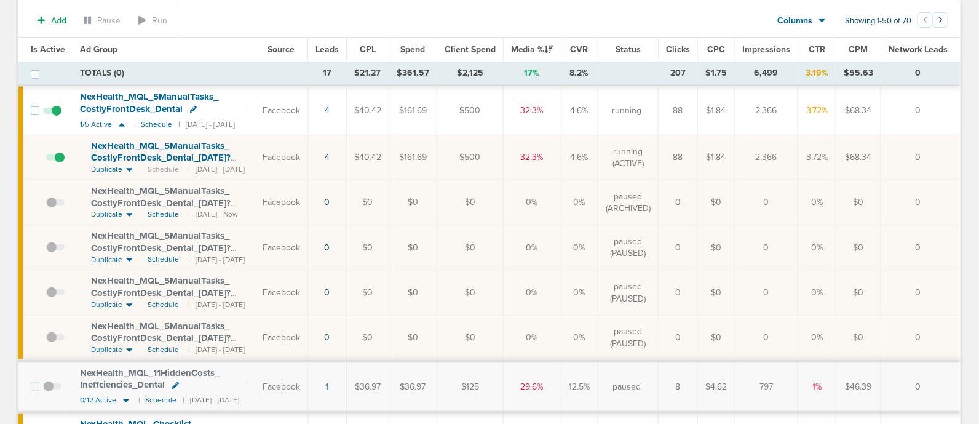
scroll to position [116, 0]
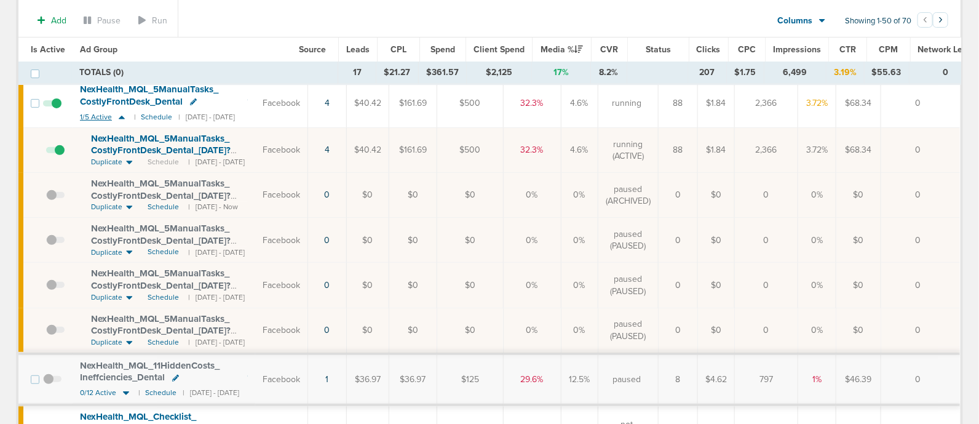
click at [120, 116] on icon at bounding box center [122, 118] width 6 height 4
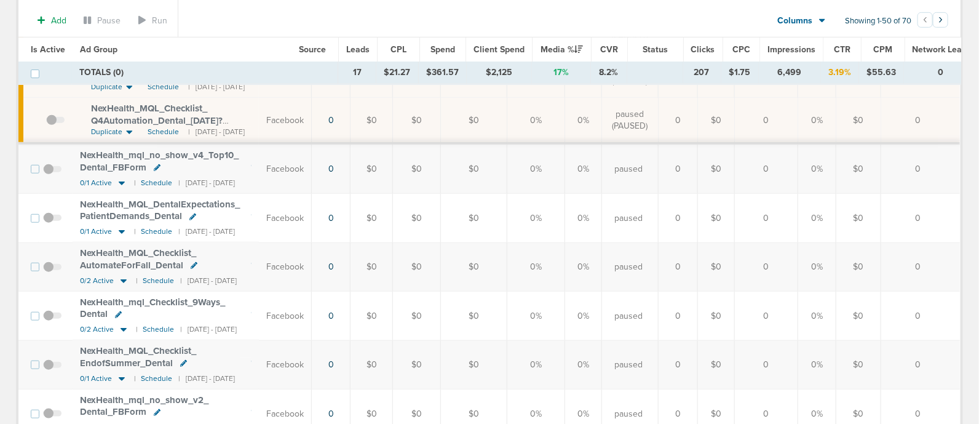
scroll to position [0, 0]
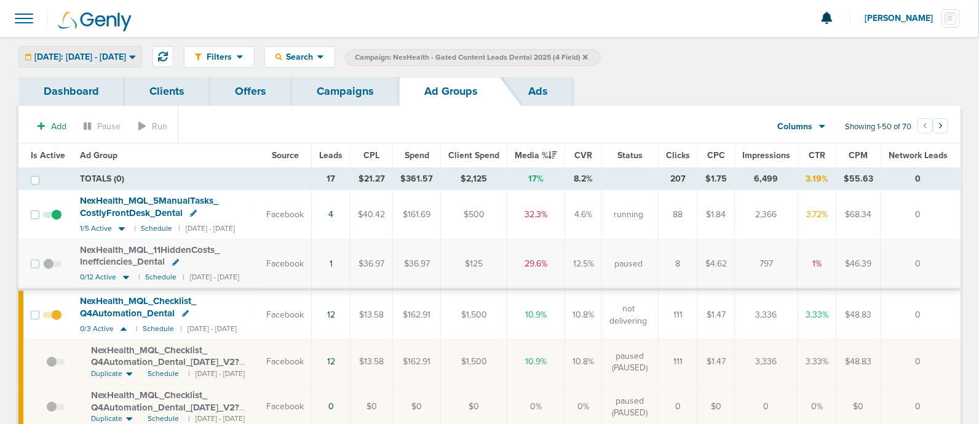
click at [126, 53] on span "[DATE]: [DATE] - [DATE]" at bounding box center [80, 57] width 92 height 9
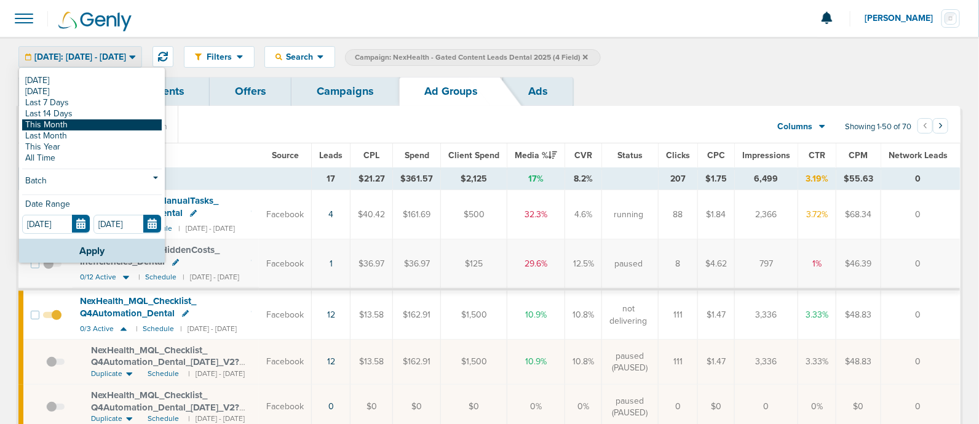
click at [61, 120] on link "This Month" at bounding box center [92, 124] width 140 height 11
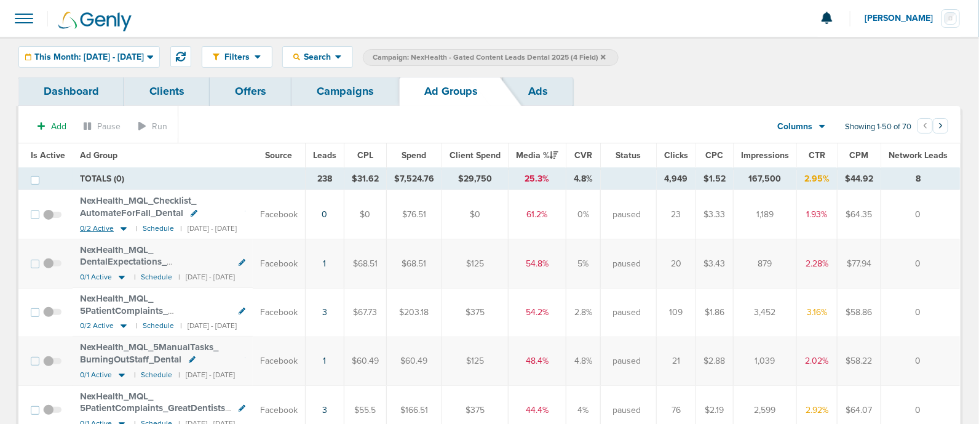
click at [124, 225] on icon at bounding box center [123, 228] width 12 height 10
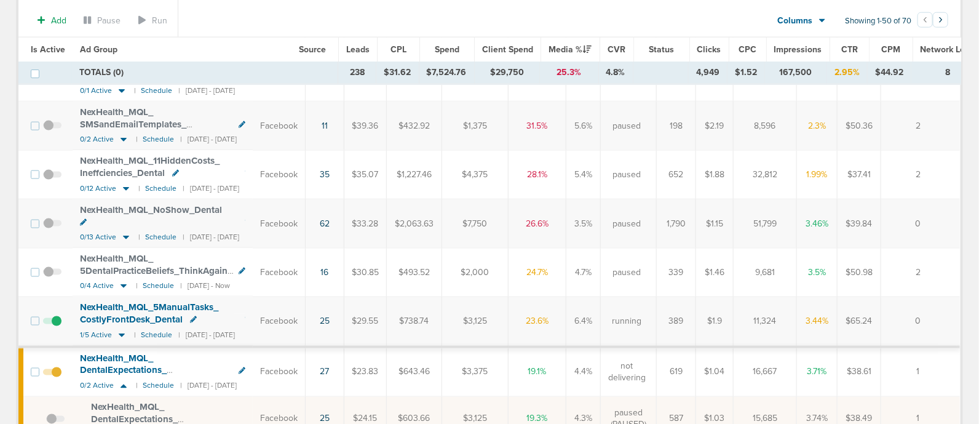
scroll to position [625, 0]
click at [126, 186] on icon at bounding box center [126, 188] width 6 height 4
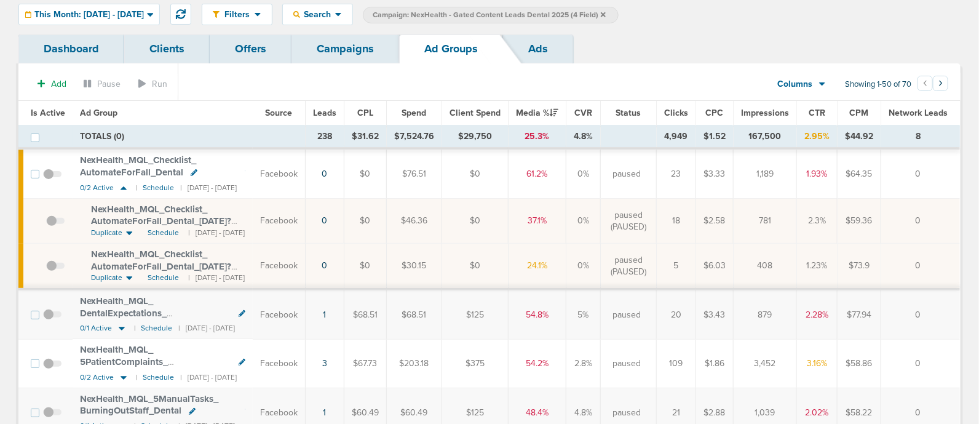
scroll to position [0, 0]
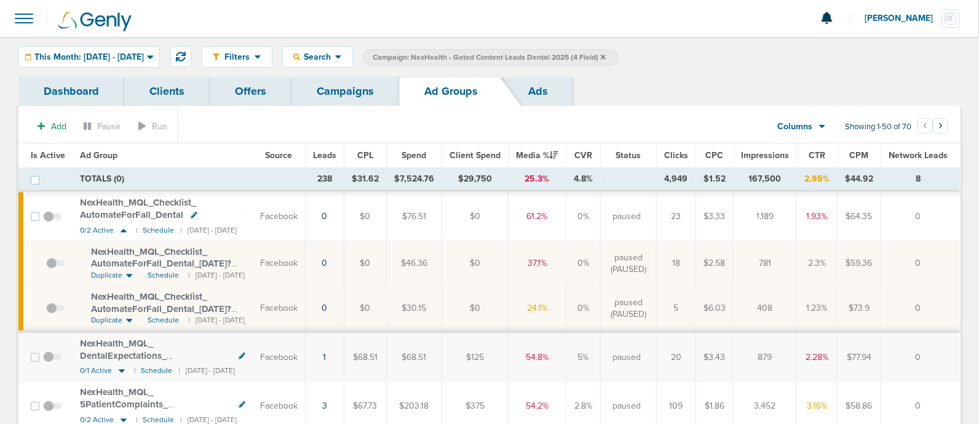
click at [327, 84] on link "Campaigns" at bounding box center [345, 91] width 108 height 29
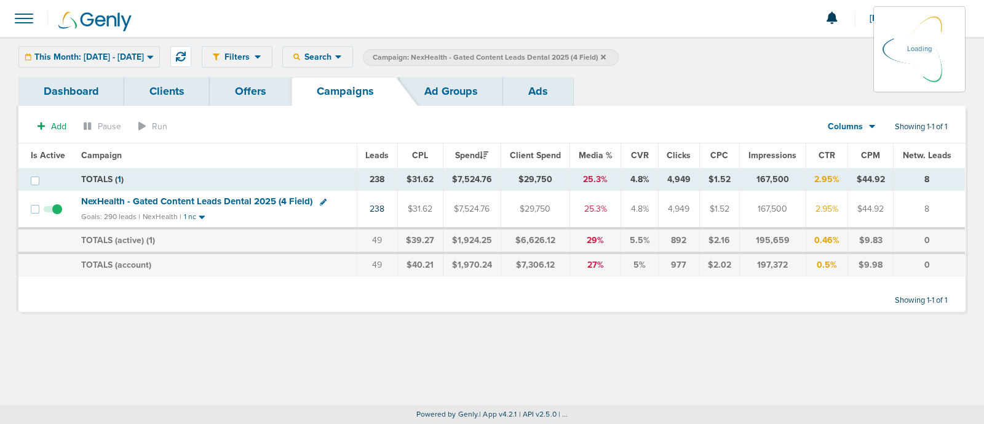
click at [619, 55] on label "Campaign: NexHealth - Gated Content Leads Dental 2025 (4 Field)" at bounding box center [491, 57] width 256 height 17
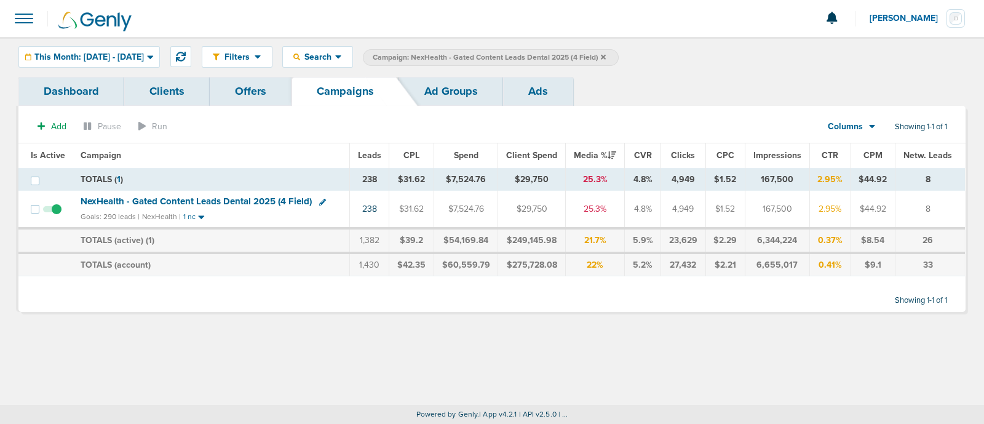
click at [619, 55] on label "Campaign: NexHealth - Gated Content Leads Dental 2025 (4 Field)" at bounding box center [491, 57] width 256 height 17
click at [606, 54] on icon at bounding box center [603, 56] width 5 height 7
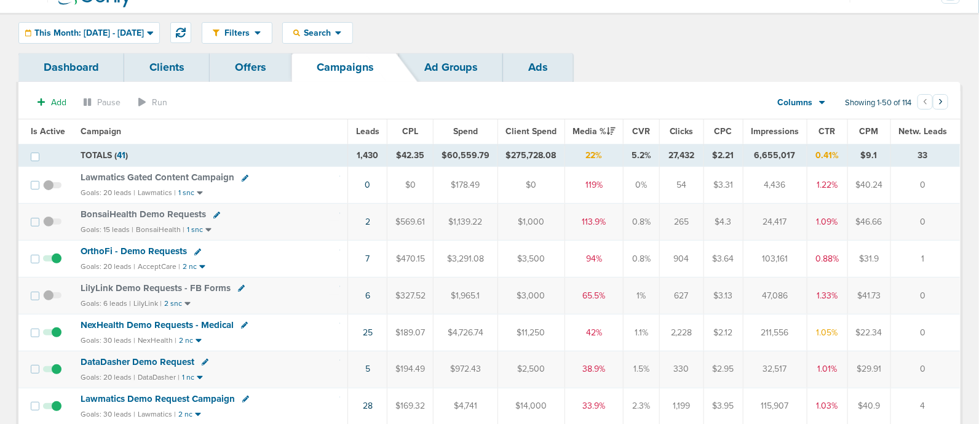
scroll to position [23, 0]
click at [137, 30] on span "This Month: [DATE] - [DATE]" at bounding box center [88, 34] width 109 height 9
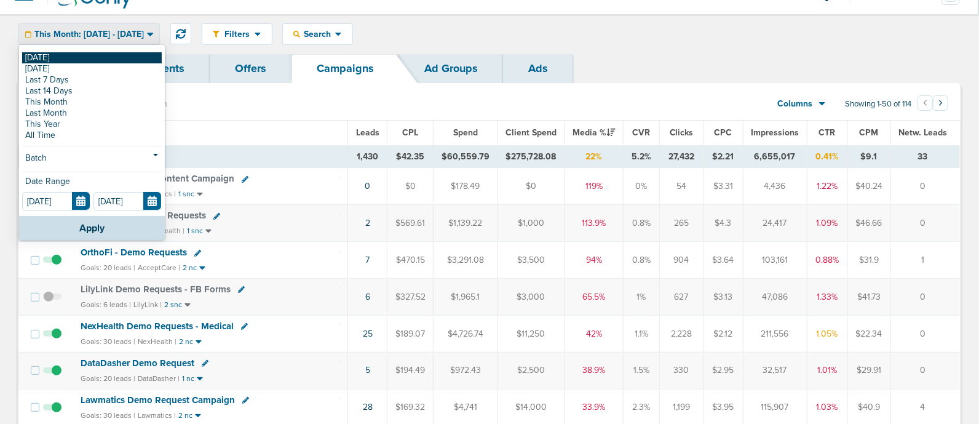
click at [53, 57] on link "[DATE]" at bounding box center [92, 57] width 140 height 11
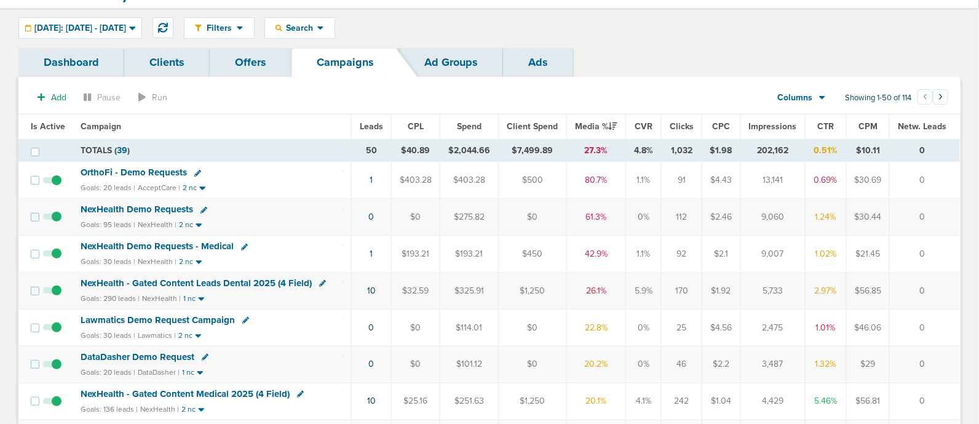
scroll to position [27, 0]
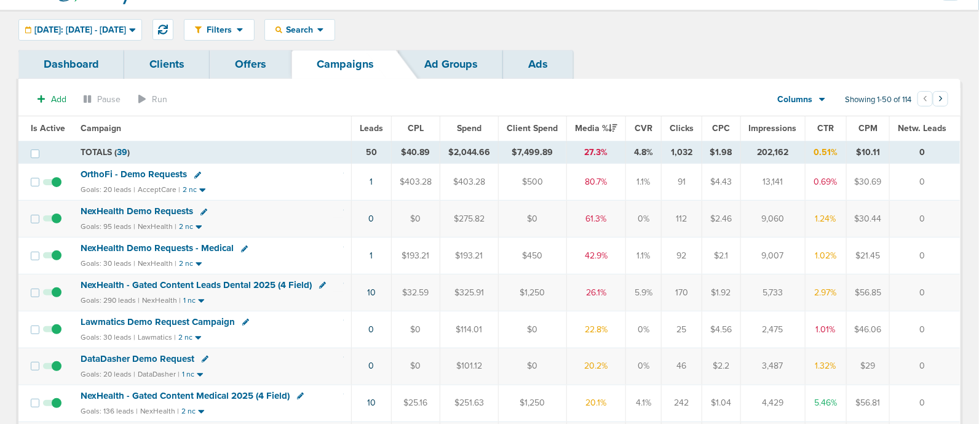
click at [369, 124] on span "Leads" at bounding box center [371, 128] width 23 height 10
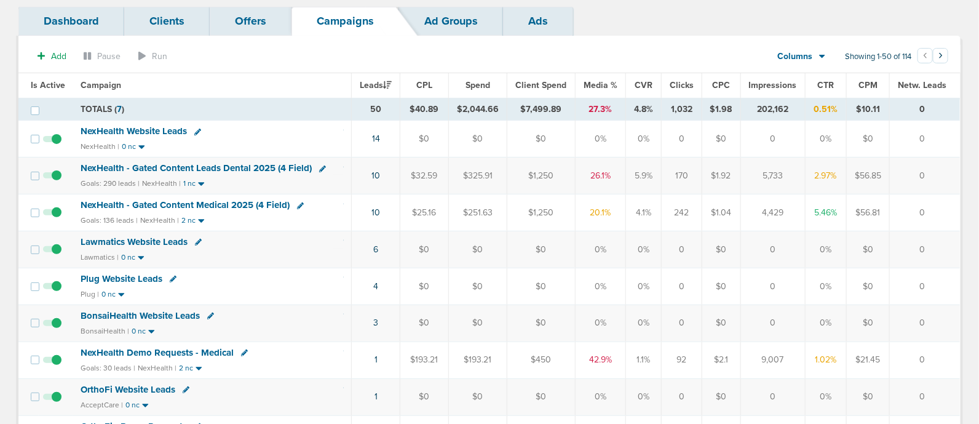
scroll to position [0, 0]
